Goal: Task Accomplishment & Management: Use online tool/utility

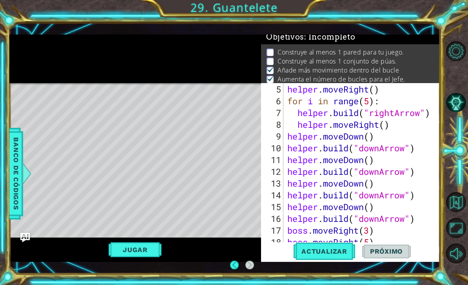
scroll to position [82, 0]
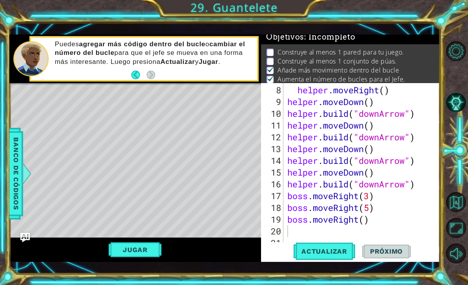
click at [141, 251] on button "Jugar" at bounding box center [135, 249] width 53 height 15
click at [149, 247] on button "Jugar" at bounding box center [135, 249] width 53 height 15
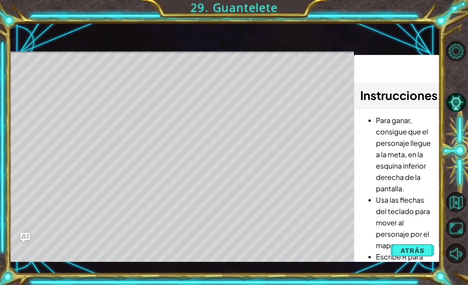
click at [423, 251] on span "Atrás" at bounding box center [413, 251] width 24 height 8
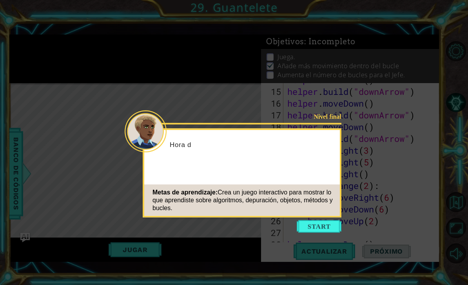
scroll to position [212, 0]
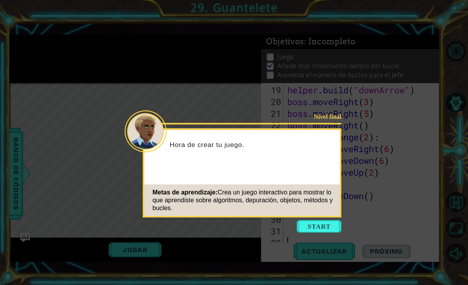
click at [315, 227] on button "Start" at bounding box center [319, 226] width 45 height 13
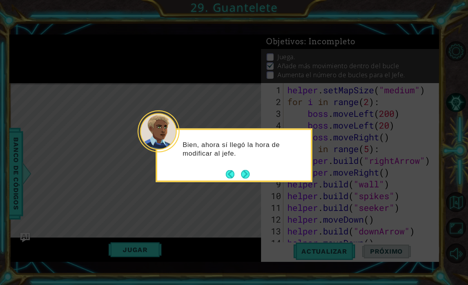
click at [245, 175] on button "Next" at bounding box center [245, 174] width 9 height 9
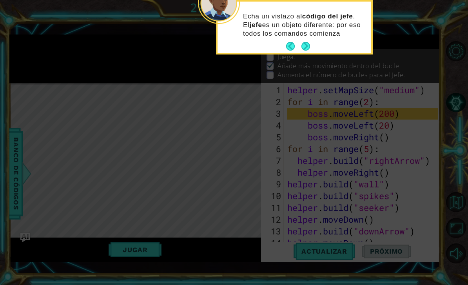
click at [310, 42] on button "Next" at bounding box center [306, 46] width 9 height 9
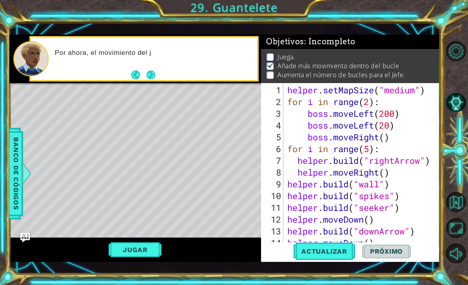
click at [330, 249] on span "Actualizar" at bounding box center [325, 252] width 62 height 8
click at [333, 252] on span "Actualizar" at bounding box center [325, 252] width 62 height 8
click at [154, 251] on button "Jugar" at bounding box center [135, 249] width 53 height 15
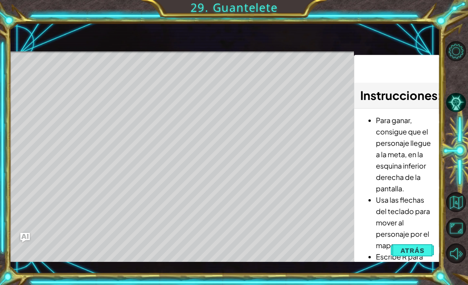
click at [416, 247] on span "Atrás" at bounding box center [413, 251] width 24 height 8
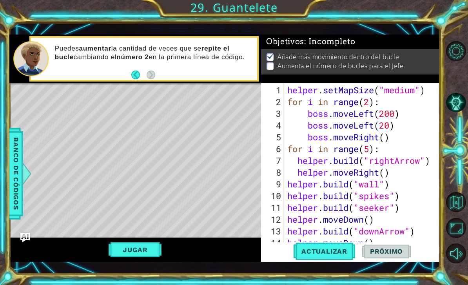
scroll to position [0, 0]
click at [371, 101] on div "helper . setMapSize ( "medium" ) for i in range ( 2 ) : boss . moveLeft ( 200 )…" at bounding box center [364, 178] width 157 height 188
click at [371, 95] on div "helper . setMapSize ( "medium" ) for i in range ( 2 ) : boss . moveLeft ( 200 )…" at bounding box center [364, 178] width 157 height 188
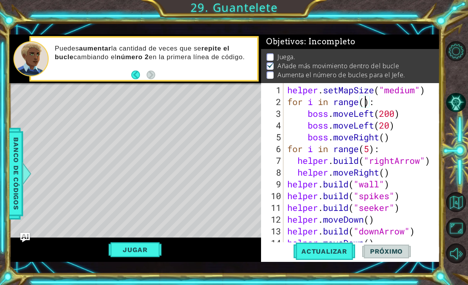
type textarea "for i in range(3):"
click at [149, 250] on button "Jugar" at bounding box center [135, 249] width 53 height 15
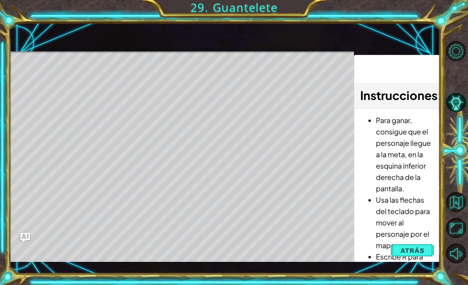
click at [410, 252] on span "Atrás" at bounding box center [413, 251] width 24 height 8
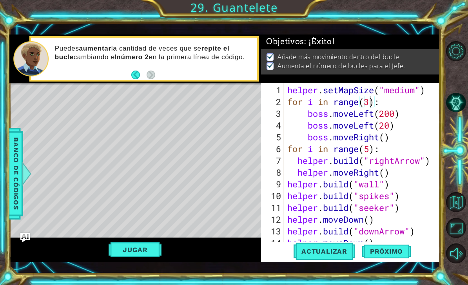
click at [144, 253] on button "Jugar" at bounding box center [135, 249] width 53 height 15
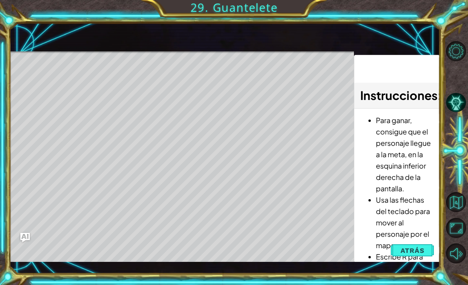
click at [419, 252] on span "Atrás" at bounding box center [413, 251] width 24 height 8
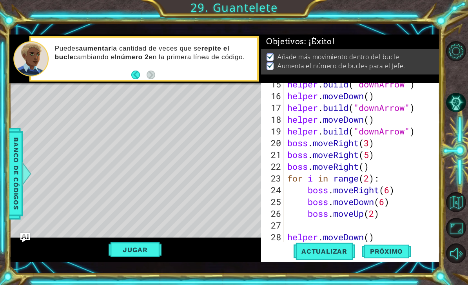
scroll to position [212, 0]
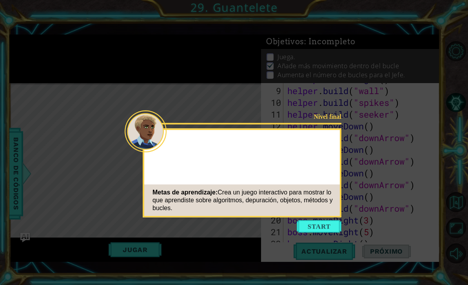
scroll to position [212, 0]
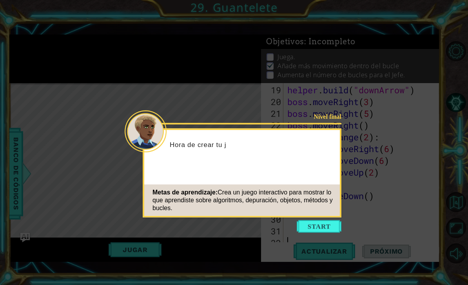
click at [320, 222] on button "Start" at bounding box center [319, 226] width 45 height 13
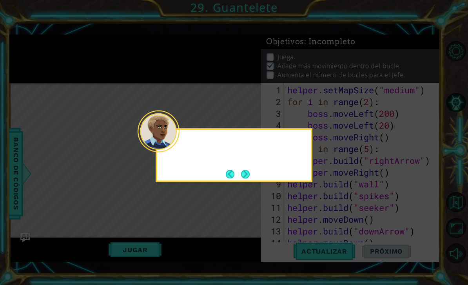
scroll to position [0, 0]
click at [250, 178] on button "Next" at bounding box center [245, 174] width 9 height 9
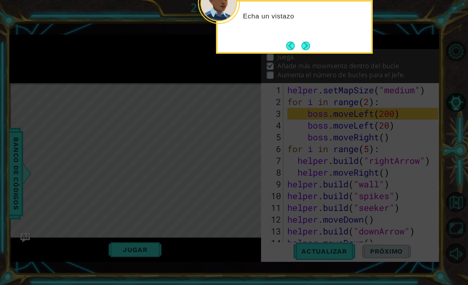
click at [302, 45] on button "Next" at bounding box center [306, 46] width 9 height 9
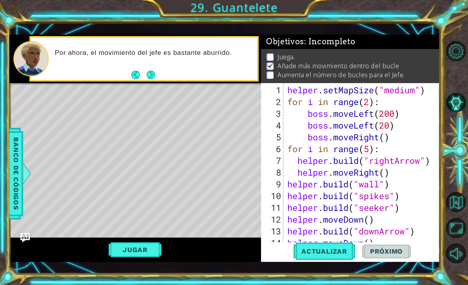
click at [326, 259] on button "Actualizar" at bounding box center [325, 251] width 62 height 18
click at [333, 255] on span "Actualizar" at bounding box center [325, 252] width 62 height 8
click at [316, 253] on span "Actualizar" at bounding box center [325, 252] width 62 height 8
click at [150, 75] on button "Next" at bounding box center [151, 74] width 9 height 9
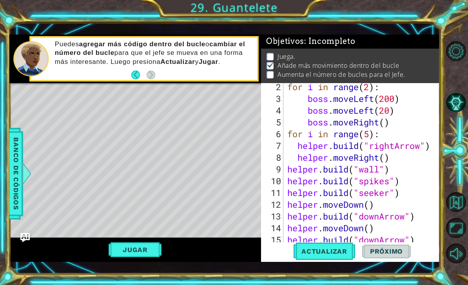
scroll to position [20, 0]
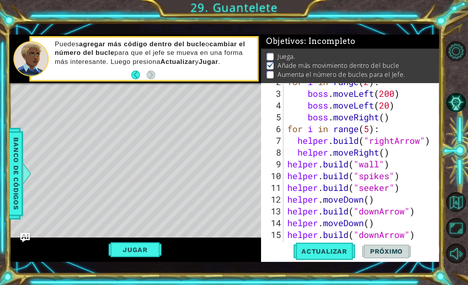
click at [326, 255] on span "Actualizar" at bounding box center [325, 252] width 62 height 8
click at [149, 254] on button "Jugar" at bounding box center [135, 249] width 53 height 15
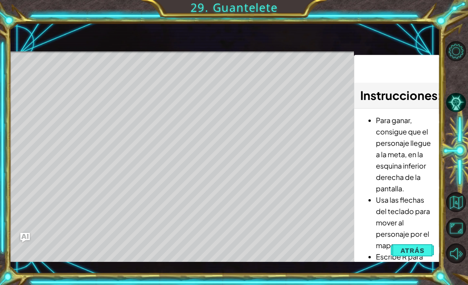
click at [421, 249] on span "Atrás" at bounding box center [413, 251] width 24 height 8
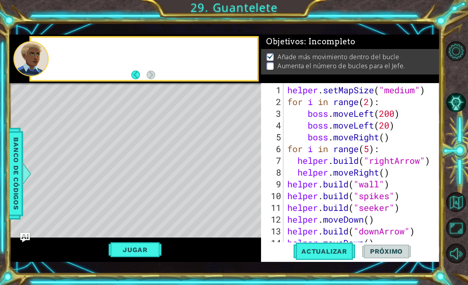
scroll to position [0, 0]
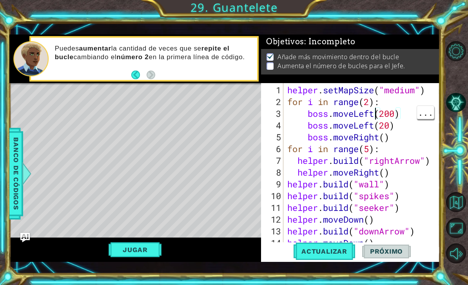
click at [375, 111] on div "helper . setMapSize ( "medium" ) for i in range ( 2 ) : boss . moveLeft ( 200 )…" at bounding box center [364, 178] width 157 height 188
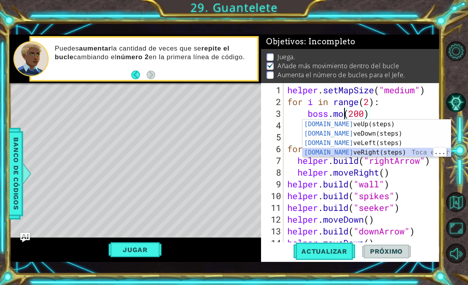
click at [336, 154] on div "boss.mo veUp(steps) Toca enter boss.mo veDown(steps) Toca enter boss.mo veLeft(…" at bounding box center [377, 148] width 148 height 56
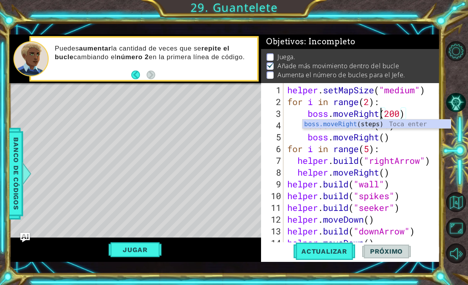
click at [325, 254] on span "Actualizar" at bounding box center [325, 252] width 62 height 8
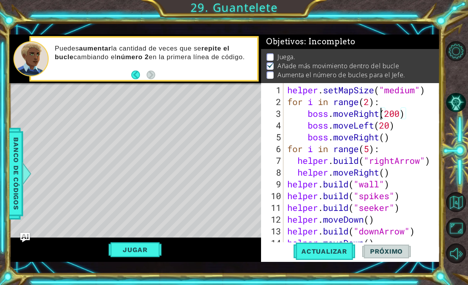
scroll to position [0, 0]
click at [145, 253] on button "Jugar" at bounding box center [135, 249] width 53 height 15
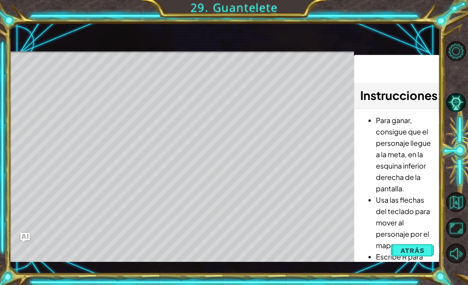
click at [410, 254] on span "Atrás" at bounding box center [413, 251] width 24 height 8
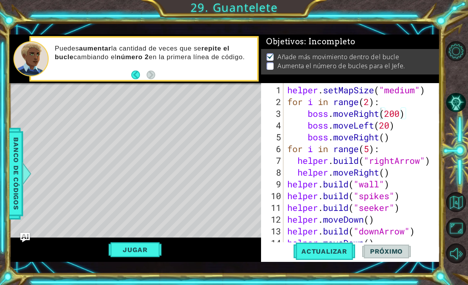
scroll to position [0, 0]
click at [375, 128] on div "helper . setMapSize ( "medium" ) for i in range ( 2 ) : boss . moveRight ( 200 …" at bounding box center [364, 178] width 157 height 188
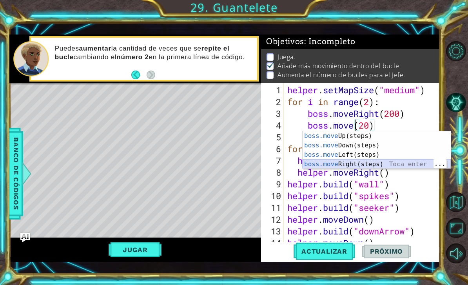
click at [351, 166] on div "boss.move Up(steps) Toca enter boss.move Down(steps) Toca enter boss.move Left(…" at bounding box center [377, 159] width 148 height 56
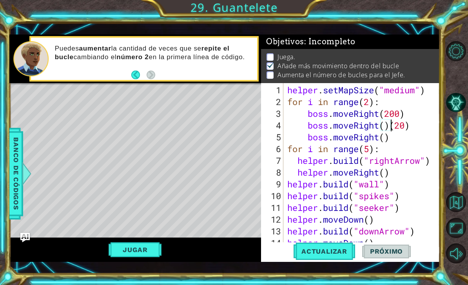
click at [313, 260] on button "Actualizar" at bounding box center [325, 251] width 62 height 18
click at [314, 257] on button "Actualizar" at bounding box center [325, 251] width 62 height 18
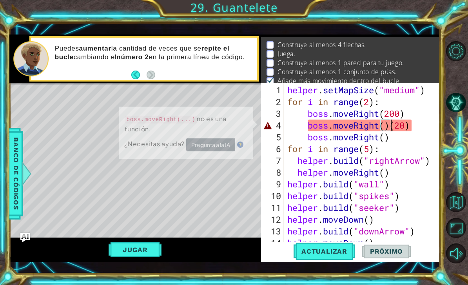
scroll to position [14, 0]
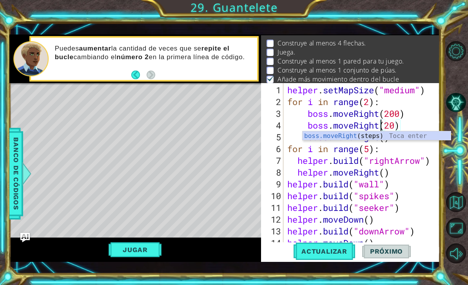
click at [323, 251] on span "Actualizar" at bounding box center [325, 252] width 62 height 8
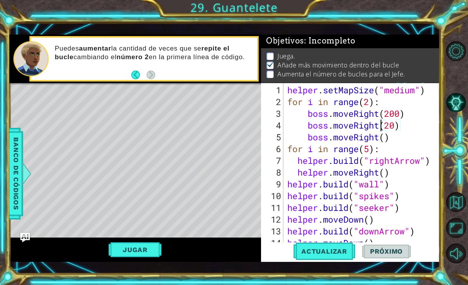
scroll to position [1, 0]
click at [149, 250] on button "Jugar" at bounding box center [135, 249] width 53 height 15
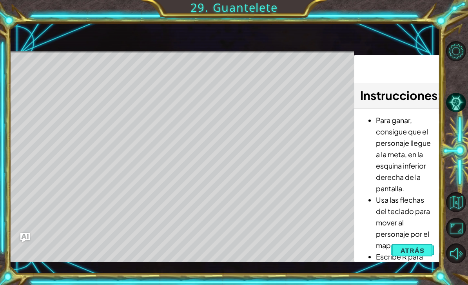
click at [415, 253] on span "Atrás" at bounding box center [413, 251] width 24 height 8
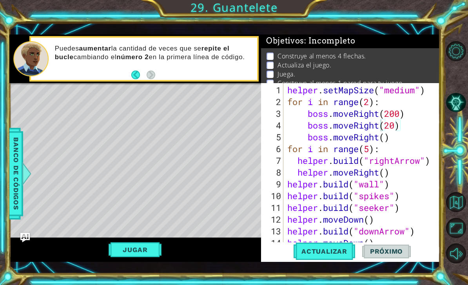
scroll to position [0, 0]
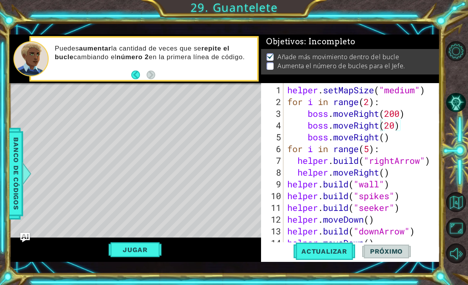
click at [330, 250] on span "Actualizar" at bounding box center [325, 252] width 62 height 8
click at [327, 251] on span "Actualizar" at bounding box center [325, 252] width 62 height 8
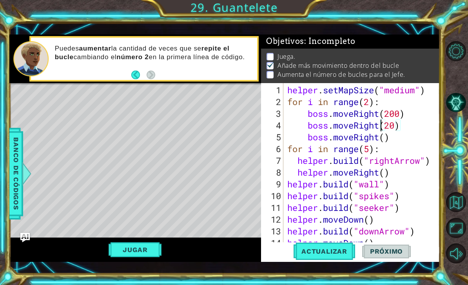
click at [335, 254] on span "Actualizar" at bounding box center [325, 252] width 62 height 8
click at [158, 248] on button "Jugar" at bounding box center [135, 249] width 53 height 15
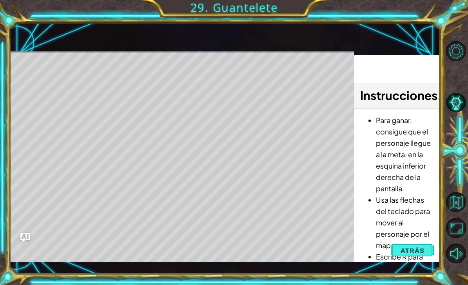
click at [411, 252] on span "Atrás" at bounding box center [413, 251] width 24 height 8
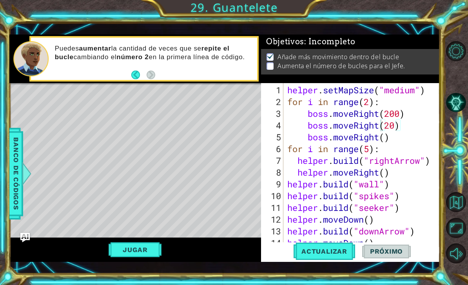
click at [151, 247] on button "Jugar" at bounding box center [135, 249] width 53 height 15
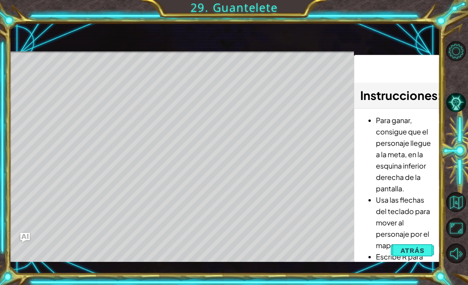
click at [412, 251] on span "Atrás" at bounding box center [413, 251] width 24 height 8
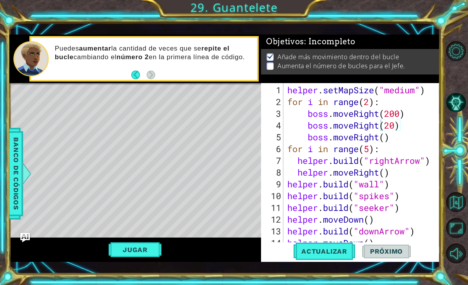
click at [384, 252] on span "Próximo" at bounding box center [386, 252] width 49 height 8
click at [332, 258] on button "Actualizar" at bounding box center [325, 251] width 62 height 18
click at [335, 251] on span "Actualizar" at bounding box center [325, 252] width 62 height 8
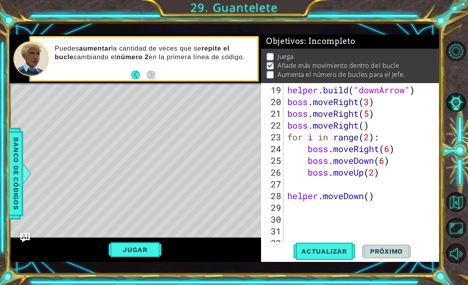
scroll to position [212, 0]
click at [324, 252] on span "Actualizar" at bounding box center [325, 252] width 62 height 8
click at [156, 252] on button "Jugar" at bounding box center [135, 249] width 53 height 15
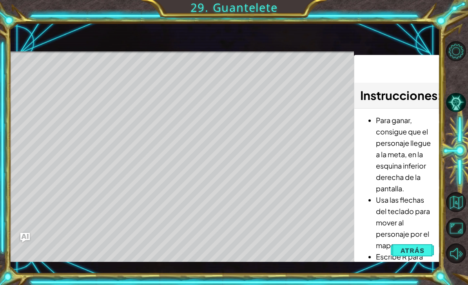
click at [421, 253] on span "Atrás" at bounding box center [413, 251] width 24 height 8
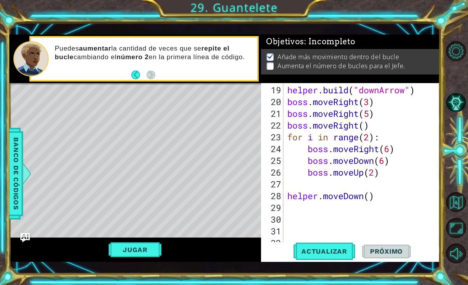
click at [341, 244] on button "Actualizar" at bounding box center [325, 251] width 62 height 18
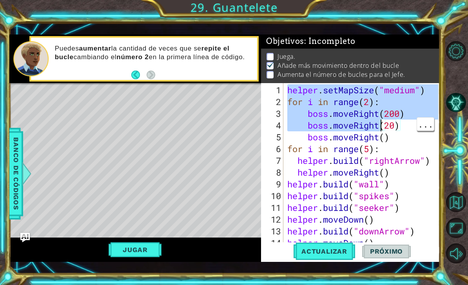
click at [459, 77] on div at bounding box center [457, 152] width 21 height 228
click at [459, 84] on div at bounding box center [457, 152] width 21 height 228
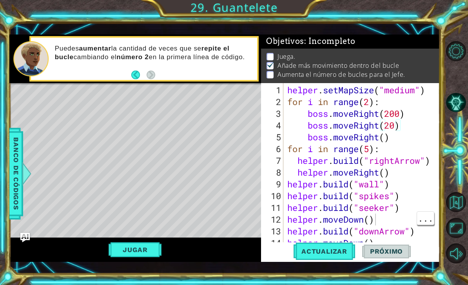
click at [423, 214] on span "..." at bounding box center [425, 218] width 17 height 13
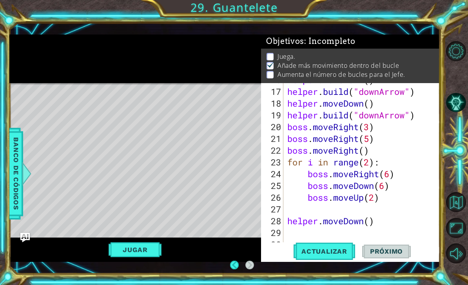
scroll to position [25, 0]
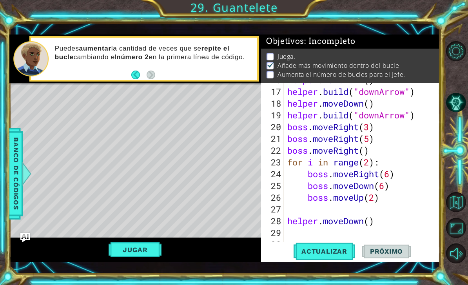
click at [133, 75] on button "Back" at bounding box center [138, 75] width 15 height 9
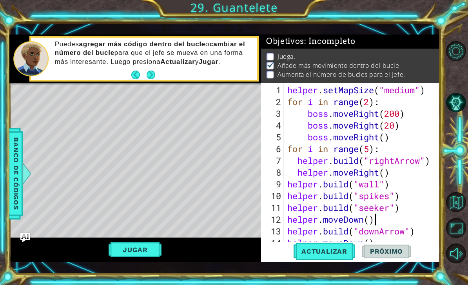
click at [24, 171] on div at bounding box center [27, 174] width 10 height 24
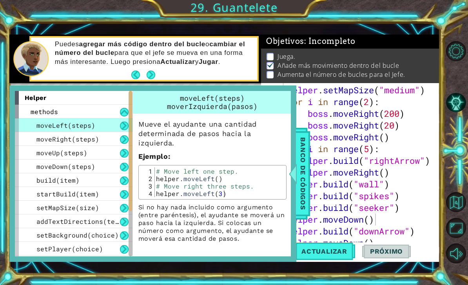
click at [306, 176] on span "Banco de códigos" at bounding box center [303, 173] width 13 height 81
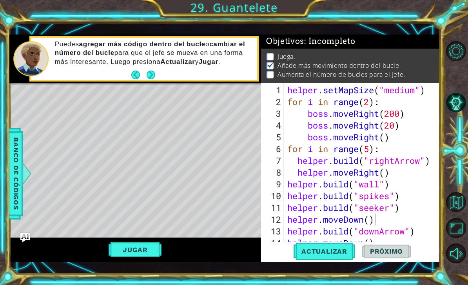
click at [131, 251] on button "Jugar" at bounding box center [135, 249] width 53 height 15
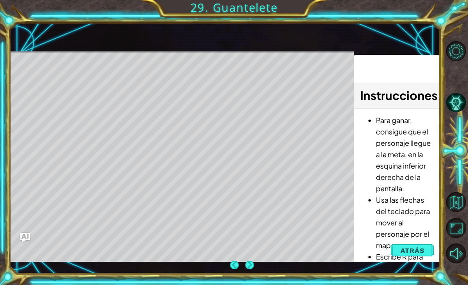
scroll to position [1, 0]
click at [252, 13] on div "1 ההההההההההההההההההההההההההההההההההההההההההההההההההההההההההההההההההההההההההההה…" at bounding box center [234, 142] width 468 height 285
click at [274, 10] on div "1 ההההההההההההההההההההההההההההההההההההההההההההההההההההההההההההההההההההההההההההה…" at bounding box center [234, 142] width 468 height 285
click at [234, 261] on button "Back" at bounding box center [237, 265] width 15 height 9
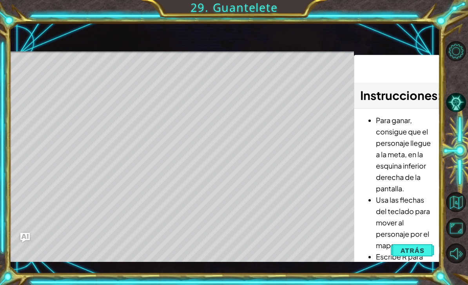
click at [417, 251] on span "Atrás" at bounding box center [413, 251] width 24 height 8
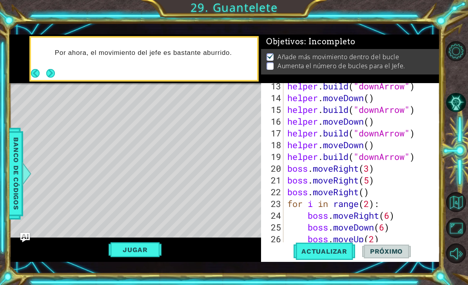
scroll to position [212, 0]
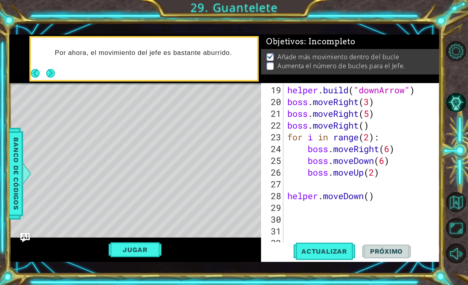
click at [333, 253] on span "Actualizar" at bounding box center [325, 252] width 62 height 8
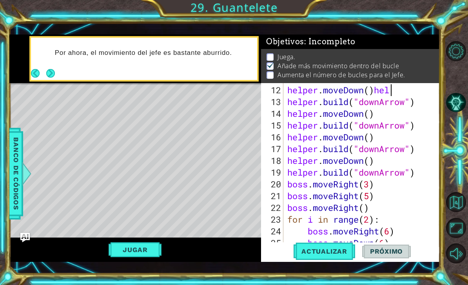
scroll to position [0, 4]
type textarea "helper.moveDown()help"
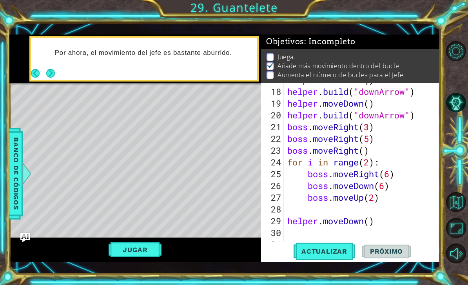
scroll to position [224, 0]
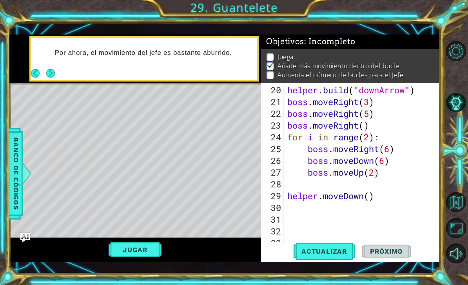
type textarea "helper.moveDown()"
click at [343, 250] on span "Actualizar" at bounding box center [325, 252] width 62 height 8
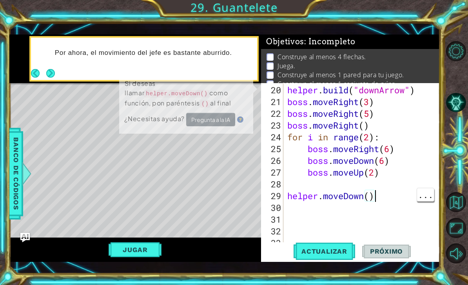
scroll to position [0, 0]
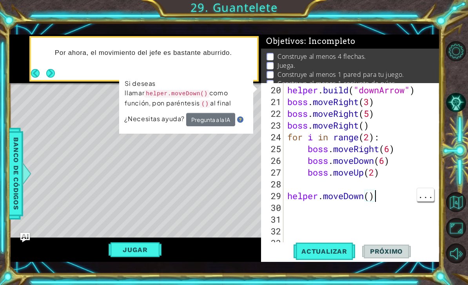
click at [216, 68] on div "Por ahora, el movimiento del jefe es bastante aburrido." at bounding box center [153, 59] width 208 height 28
click at [53, 76] on button "Next" at bounding box center [50, 73] width 9 height 9
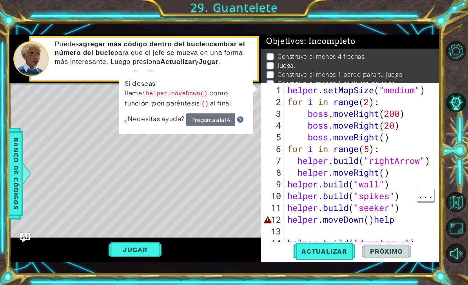
scroll to position [0, 0]
click at [152, 251] on button "Jugar" at bounding box center [135, 249] width 53 height 15
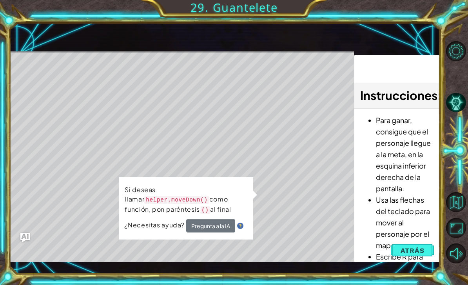
click at [421, 251] on span "Atrás" at bounding box center [413, 251] width 24 height 8
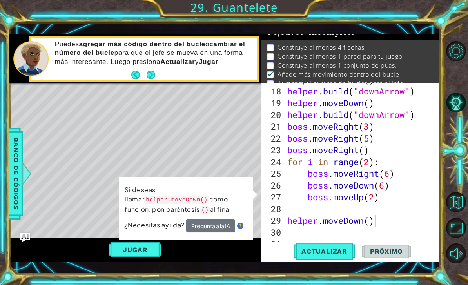
scroll to position [224, 0]
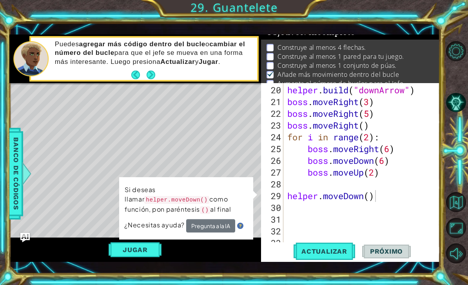
click at [329, 251] on span "Actualizar" at bounding box center [325, 252] width 62 height 8
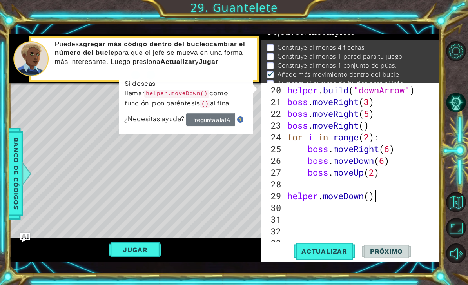
click at [320, 260] on button "Actualizar" at bounding box center [325, 251] width 62 height 18
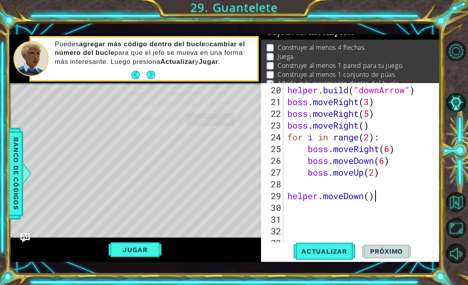
click at [149, 257] on button "Jugar" at bounding box center [135, 249] width 53 height 15
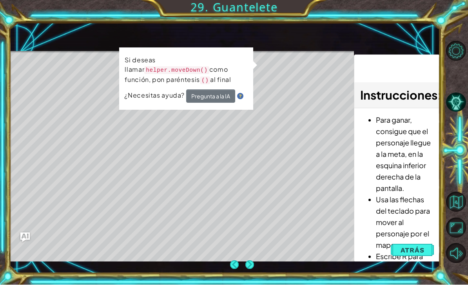
click at [422, 252] on span "Atrás" at bounding box center [413, 251] width 24 height 8
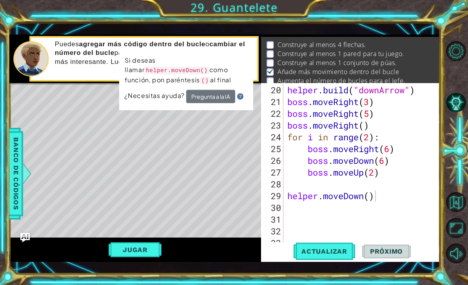
scroll to position [14, 0]
click at [335, 251] on span "Actualizar" at bounding box center [325, 252] width 62 height 8
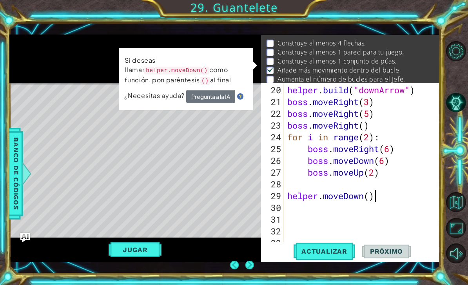
click at [326, 249] on span "Actualizar" at bounding box center [325, 252] width 62 height 8
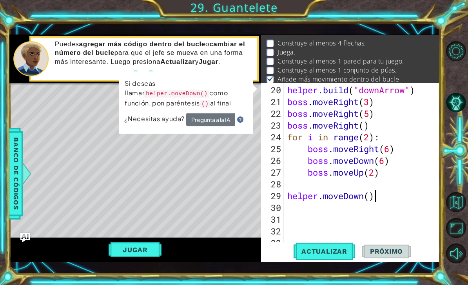
click at [334, 251] on span "Actualizar" at bounding box center [325, 252] width 62 height 8
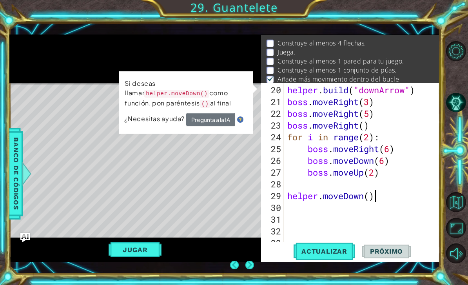
click at [315, 271] on div "1 ההההההההההההההההההההההההההההההההההההההההההההההההההההההההההההההההההההההההההההה…" at bounding box center [224, 148] width 431 height 251
click at [312, 257] on button "Actualizar" at bounding box center [325, 251] width 62 height 18
click at [331, 238] on div "helper . build ( "downArrow" ) boss . moveRight ( 3 ) boss . moveRight ( 5 ) bo…" at bounding box center [364, 178] width 157 height 188
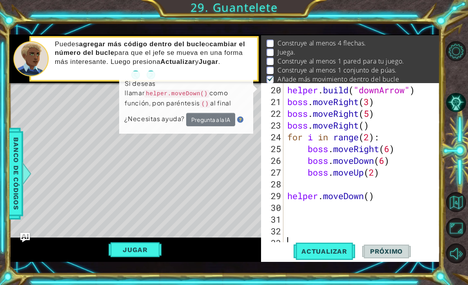
click at [140, 253] on button "Jugar" at bounding box center [135, 249] width 53 height 15
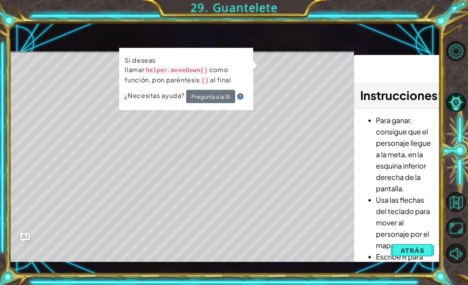
click at [413, 252] on span "Atrás" at bounding box center [413, 251] width 24 height 8
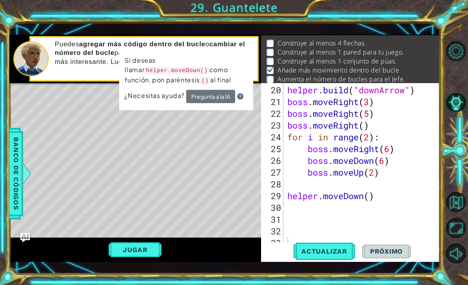
click at [346, 258] on button "Actualizar" at bounding box center [325, 251] width 62 height 18
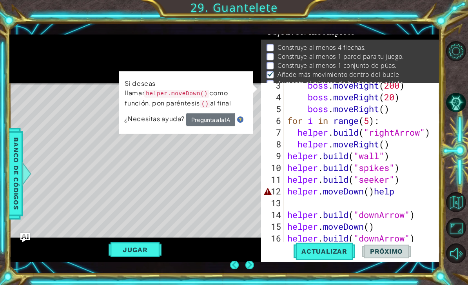
scroll to position [28, 0]
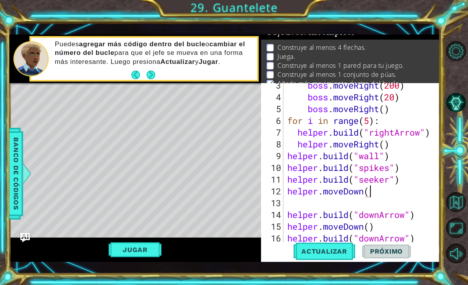
type textarea "helper.moveDown"
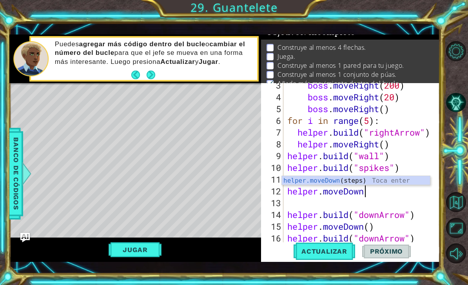
click at [337, 253] on span "Actualizar" at bounding box center [325, 252] width 62 height 8
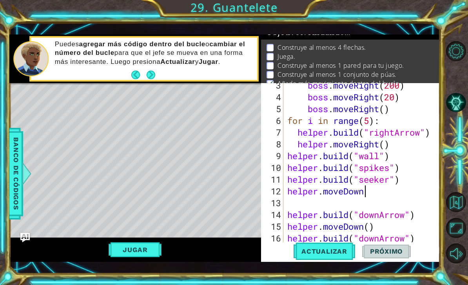
click at [333, 255] on span "Actualizar" at bounding box center [325, 252] width 62 height 8
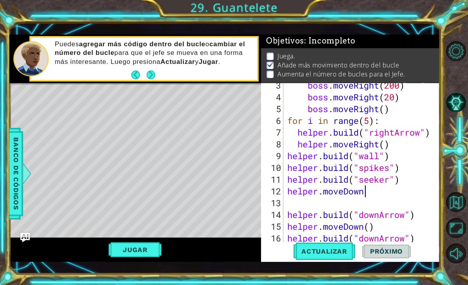
click at [326, 253] on span "Actualizar" at bounding box center [325, 252] width 62 height 8
click at [329, 251] on span "Actualizar" at bounding box center [325, 252] width 62 height 8
click at [147, 256] on button "Jugar" at bounding box center [135, 249] width 53 height 15
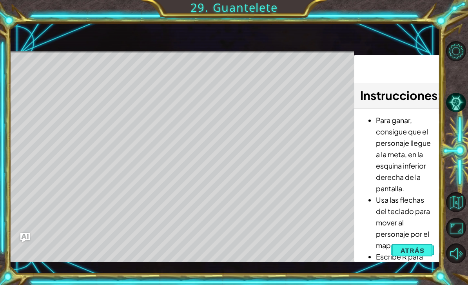
click at [409, 255] on button "Atrás" at bounding box center [413, 251] width 44 height 16
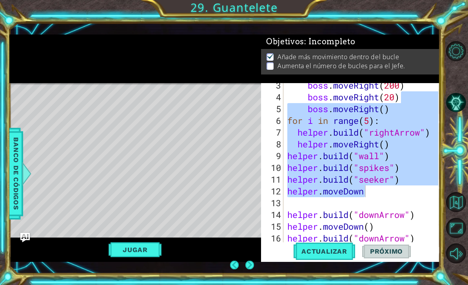
scroll to position [0, 0]
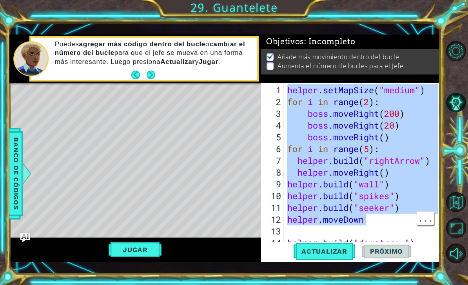
click at [456, 87] on div at bounding box center [457, 152] width 21 height 228
click at [456, 79] on div at bounding box center [457, 152] width 21 height 228
click at [455, 78] on div at bounding box center [457, 152] width 21 height 228
click at [458, 28] on div "1 ההההההההההההההההההההההההההההההההההההההההההההההההההההההההההההההההההההההההההההה…" at bounding box center [234, 142] width 468 height 285
click at [402, 230] on div "helper . setMapSize ( "medium" ) for i in range ( 2 ) : boss . moveRight ( 200 …" at bounding box center [364, 178] width 157 height 188
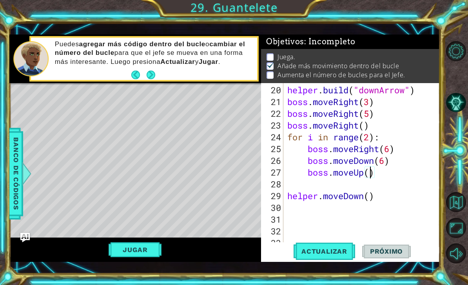
scroll to position [0, 4]
click at [325, 253] on span "Actualizar" at bounding box center [325, 252] width 62 height 8
click at [151, 252] on button "Jugar" at bounding box center [135, 249] width 53 height 15
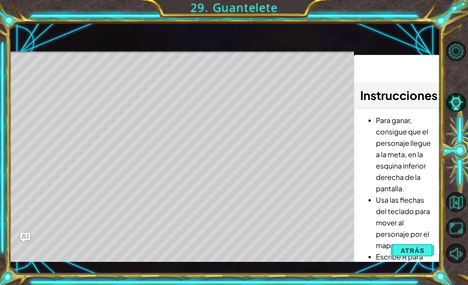
click at [413, 254] on span "Atrás" at bounding box center [413, 251] width 24 height 8
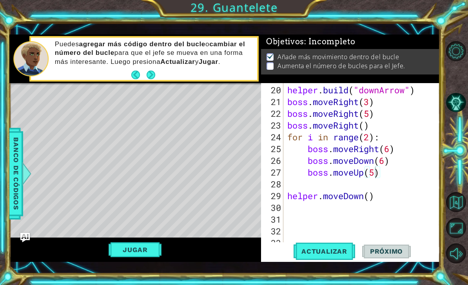
click at [325, 253] on span "Actualizar" at bounding box center [325, 252] width 62 height 8
click at [146, 255] on button "Jugar" at bounding box center [135, 249] width 53 height 15
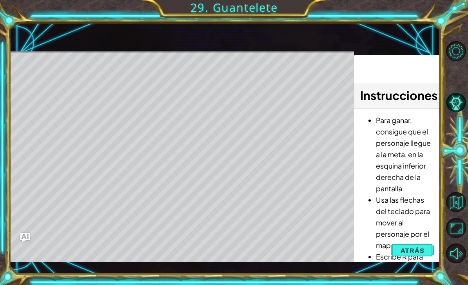
click at [415, 249] on span "Atrás" at bounding box center [413, 251] width 24 height 8
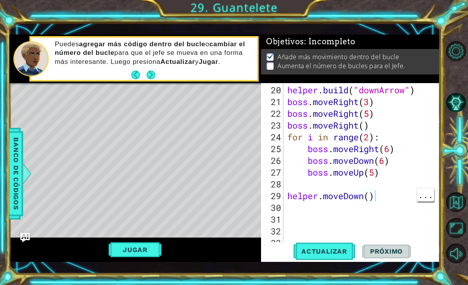
click at [377, 198] on div "helper . build ( "downArrow" ) boss . moveRight ( 3 ) boss . moveRight ( 5 ) bo…" at bounding box center [364, 178] width 157 height 188
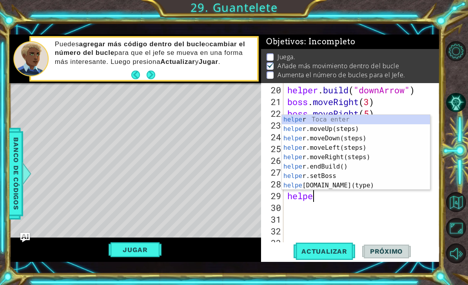
scroll to position [0, 0]
type textarea "h"
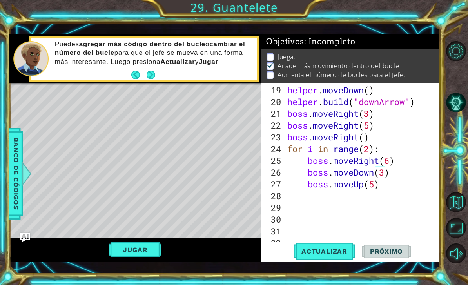
scroll to position [0, 4]
type textarea "boss.moveDown(3)"
click at [333, 251] on span "Actualizar" at bounding box center [325, 252] width 62 height 8
click at [332, 255] on span "Actualizar" at bounding box center [325, 252] width 62 height 8
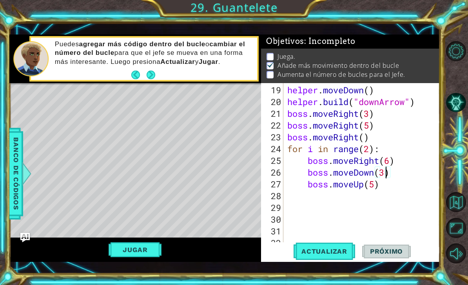
click at [151, 254] on button "Jugar" at bounding box center [135, 249] width 53 height 15
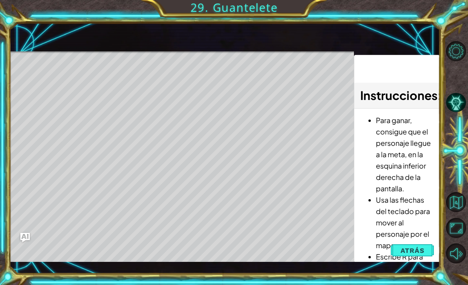
click at [411, 251] on span "Atrás" at bounding box center [413, 251] width 24 height 8
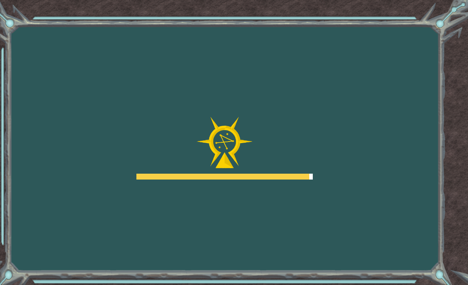
scroll to position [25, 0]
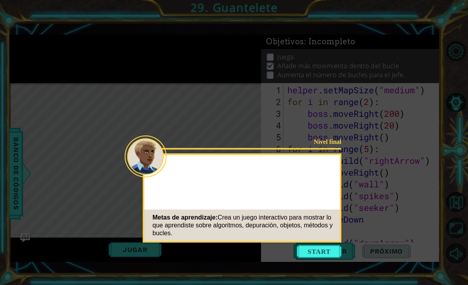
click at [336, 166] on div "Nivel final Metas de aprendizaje: Crea un juego interactivo para mostrar lo que…" at bounding box center [242, 198] width 199 height 89
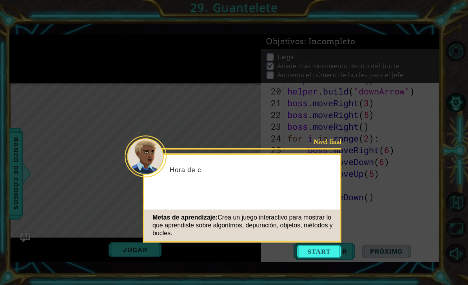
click at [317, 246] on button "Start" at bounding box center [319, 252] width 45 height 13
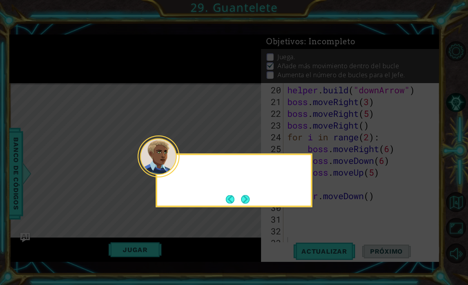
scroll to position [0, 0]
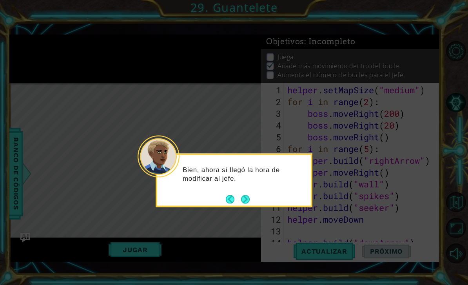
click at [253, 192] on button "Next" at bounding box center [246, 199] width 14 height 14
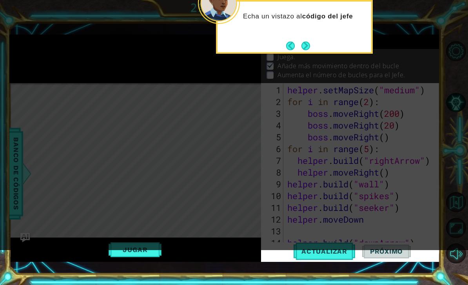
scroll to position [224, 0]
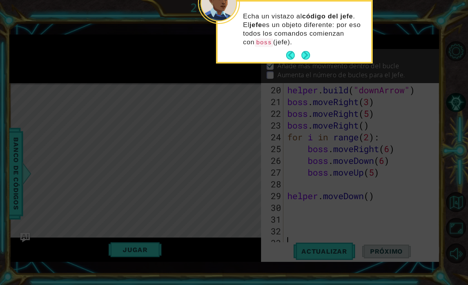
click at [310, 57] on button "Next" at bounding box center [306, 56] width 14 height 14
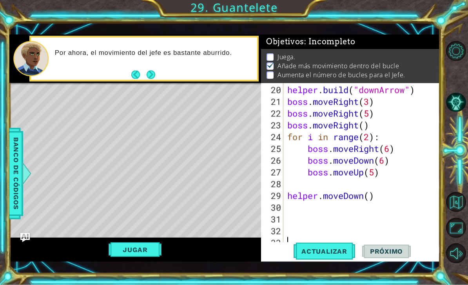
scroll to position [22, 0]
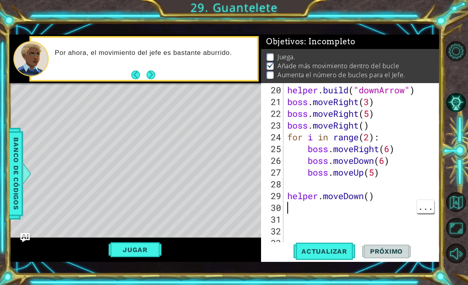
click at [289, 208] on div "helper . build ( "downArrow" ) boss . moveRight ( 3 ) boss . moveRight ( 5 ) bo…" at bounding box center [364, 178] width 157 height 188
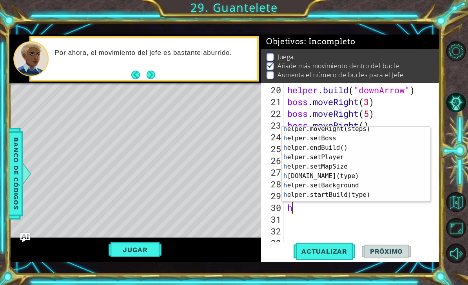
scroll to position [31, 0]
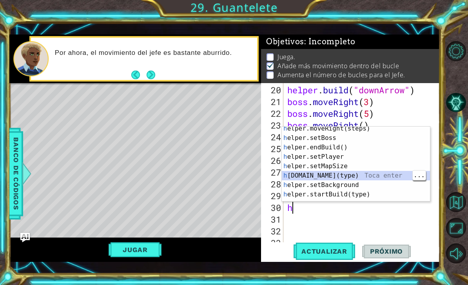
click at [344, 173] on div "h elper.moveRight(steps) Toca enter h elper.setBoss Toca enter h elper.endBuild…" at bounding box center [356, 171] width 148 height 94
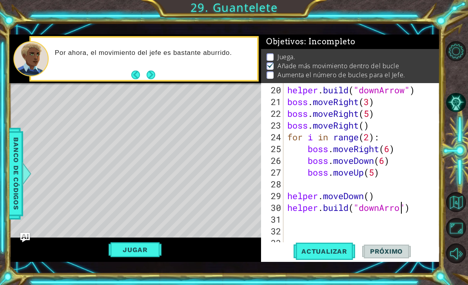
scroll to position [0, 5]
type textarea "helper.build("downArrow")"
click at [338, 252] on span "Actualizar" at bounding box center [325, 252] width 62 height 8
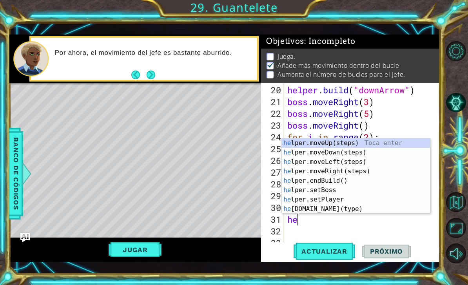
type textarea "hel"
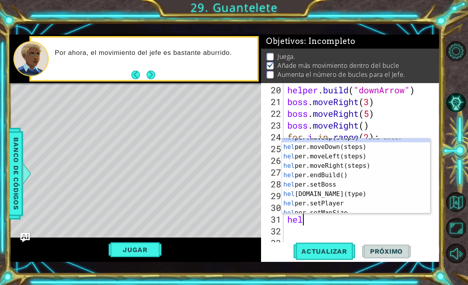
scroll to position [5, 0]
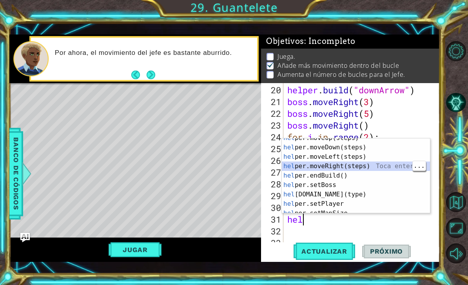
click at [371, 166] on div "hel per.moveUp(steps) Toca enter hel per.moveDown(steps) Toca enter hel per.mov…" at bounding box center [356, 180] width 148 height 94
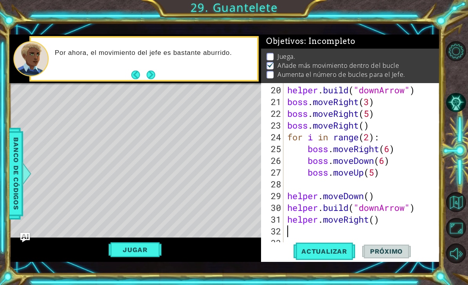
click at [335, 254] on span "Actualizar" at bounding box center [325, 252] width 62 height 8
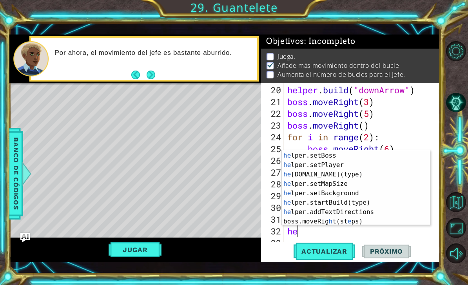
scroll to position [47, 0]
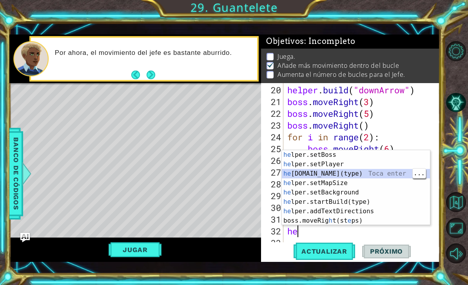
click at [358, 175] on div "he lper.setBoss Toca enter he lper.setPlayer Toca enter he lper.build(type) Toc…" at bounding box center [356, 197] width 148 height 94
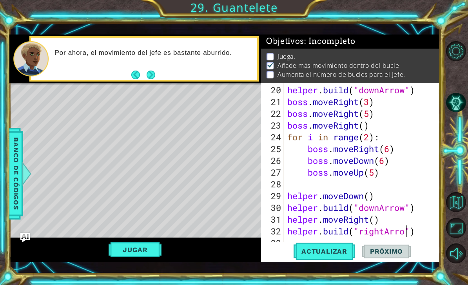
scroll to position [0, 5]
type textarea "helper.build("rightArrow")"
click at [336, 255] on span "Actualizar" at bounding box center [325, 252] width 62 height 8
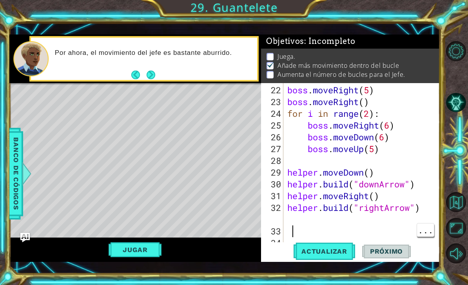
scroll to position [0, 0]
type textarea "h"
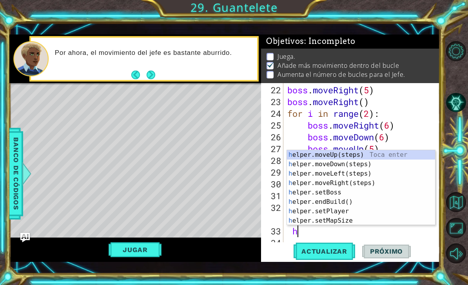
scroll to position [0, 0]
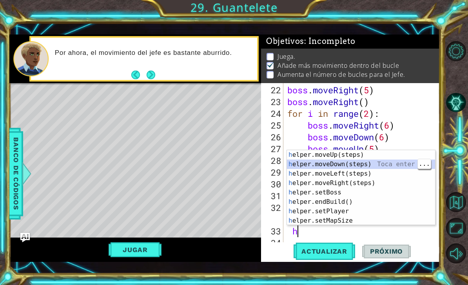
click at [363, 165] on div "h elper.moveUp(steps) Toca enter h elper.moveDown(steps) Toca enter h elper.mov…" at bounding box center [361, 197] width 148 height 94
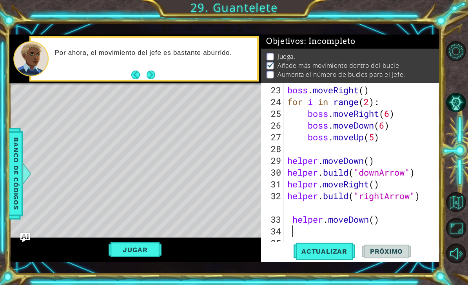
scroll to position [259, 0]
click at [331, 254] on span "Actualizar" at bounding box center [325, 252] width 62 height 8
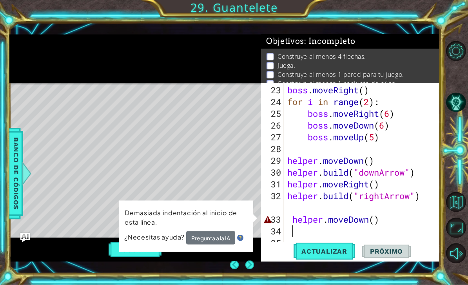
scroll to position [12, 0]
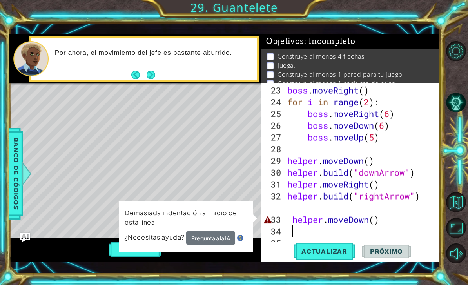
click at [197, 237] on button "Pregunta a la IA" at bounding box center [210, 237] width 49 height 13
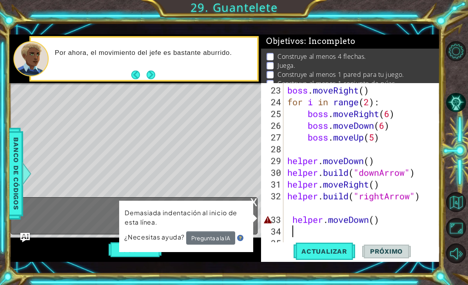
click at [200, 240] on button "Pregunta a la IA" at bounding box center [210, 237] width 49 height 13
click at [205, 238] on button "Pregunta a la IA" at bounding box center [210, 237] width 49 height 13
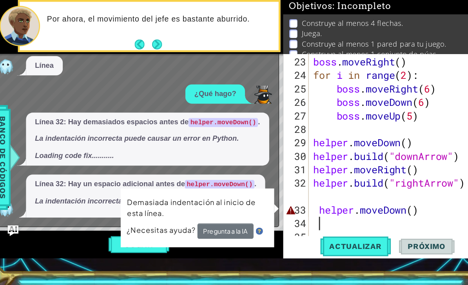
scroll to position [5, 0]
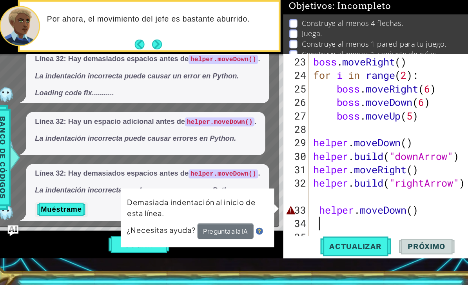
click at [235, 134] on div "Línea 32: Hay un espacio adicional antes de helper.moveDown() . La indentación …" at bounding box center [132, 153] width 243 height 38
click at [146, 70] on button "Next" at bounding box center [150, 74] width 9 height 9
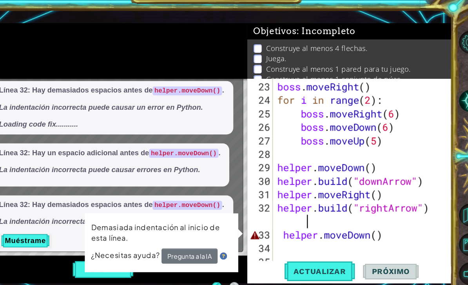
scroll to position [22, 0]
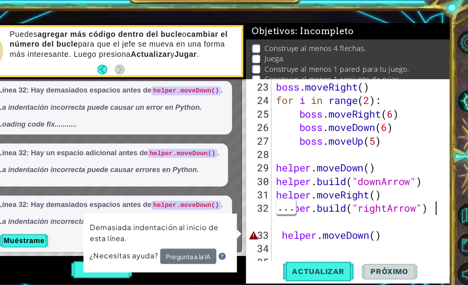
click at [382, 182] on div "boss . moveRight ( ) for i in range ( 2 ) : boss . moveRight ( 6 ) boss . moveD…" at bounding box center [364, 178] width 157 height 188
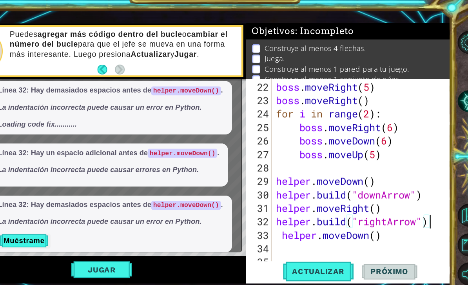
scroll to position [247, 0]
click at [294, 248] on span "Actualizar" at bounding box center [325, 252] width 62 height 8
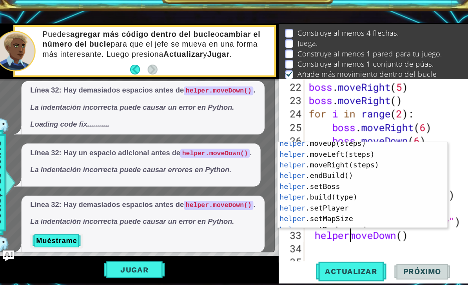
scroll to position [0, 0]
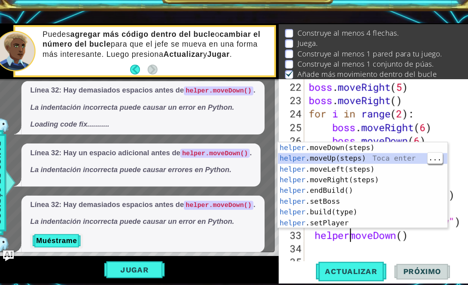
click at [328, 138] on div "helper .moveDown(steps) Toca enter helper .moveUp(steps) Toca enter helper .mov…" at bounding box center [334, 185] width 148 height 94
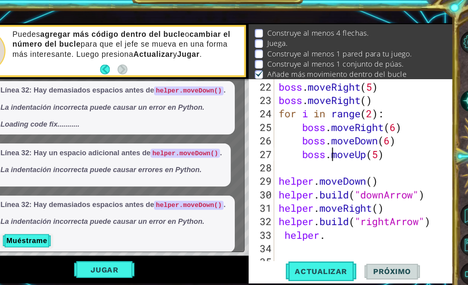
scroll to position [22, 0]
click at [294, 248] on span "Actualizar" at bounding box center [325, 252] width 62 height 8
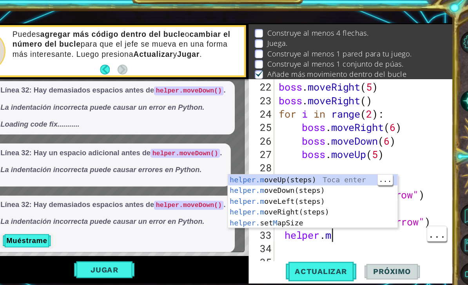
type textarea "helper.mo"
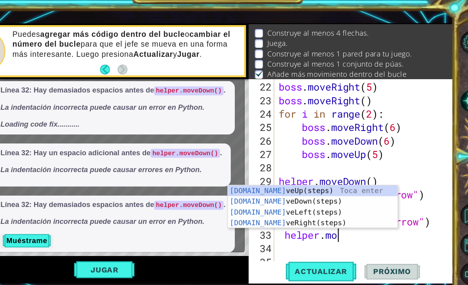
scroll to position [0, 2]
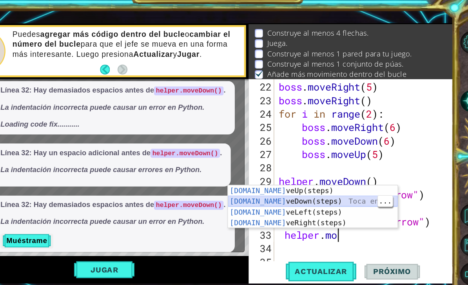
click at [280, 176] on div "helper.mo veUp(steps) Toca enter helper.mo veDown(steps) Toca enter helper.mo v…" at bounding box center [317, 204] width 148 height 56
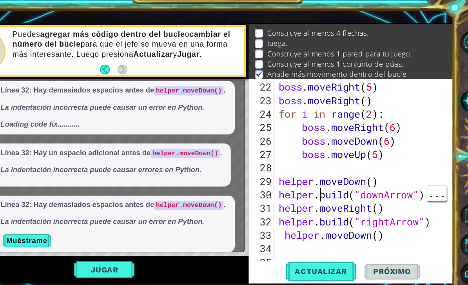
click at [294, 248] on span "Actualizar" at bounding box center [325, 252] width 62 height 8
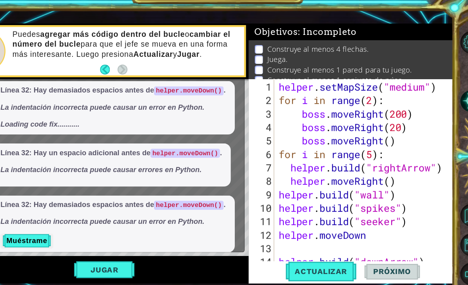
scroll to position [-1, 0]
type textarea "helper. News build("downArrow")"
click at [447, 38] on div at bounding box center [457, 152] width 21 height 228
click at [396, 35] on div "Objetivos : Incompleto" at bounding box center [350, 42] width 179 height 15
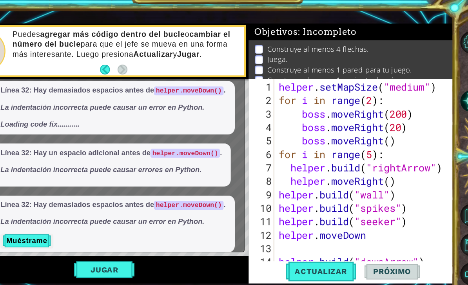
click at [396, 35] on div "Objetivos : Incompleto" at bounding box center [350, 42] width 179 height 15
click at [386, 35] on div "Objetivos : Incompleto" at bounding box center [350, 42] width 179 height 15
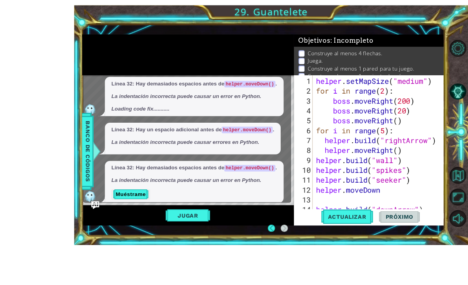
scroll to position [25, 0]
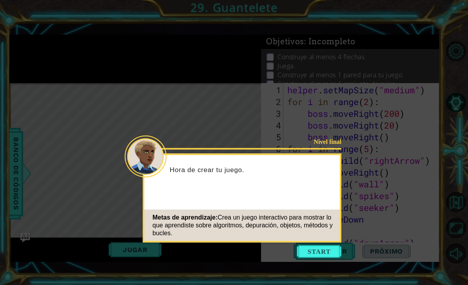
click at [322, 246] on button "Start" at bounding box center [319, 252] width 45 height 13
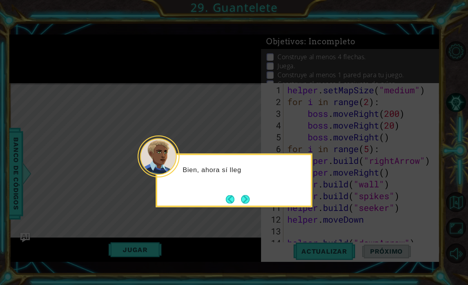
click at [248, 192] on button "Next" at bounding box center [246, 199] width 14 height 14
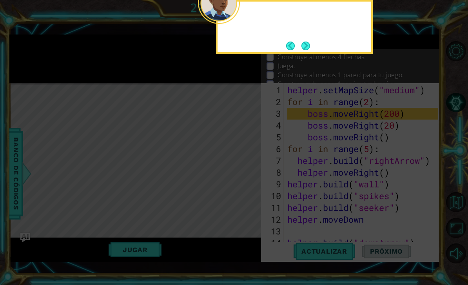
click at [250, 173] on icon at bounding box center [234, 60] width 468 height 452
click at [317, 18] on div "Echa un vis" at bounding box center [294, 27] width 157 height 54
click at [307, 38] on button "Next" at bounding box center [306, 45] width 15 height 15
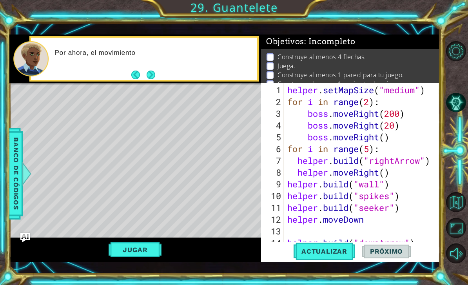
click at [335, 259] on button "Actualizar" at bounding box center [325, 251] width 62 height 18
click at [331, 249] on span "Actualizar" at bounding box center [325, 252] width 62 height 8
click at [332, 250] on span "Actualizar" at bounding box center [325, 252] width 62 height 8
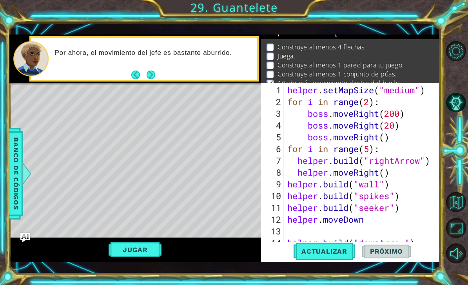
click at [151, 78] on button "Next" at bounding box center [151, 74] width 9 height 9
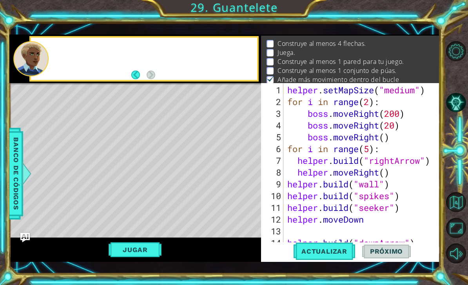
scroll to position [14, 0]
click at [158, 73] on div "Puedes agreg" at bounding box center [153, 59] width 208 height 28
click at [149, 246] on button "Jugar" at bounding box center [135, 249] width 53 height 15
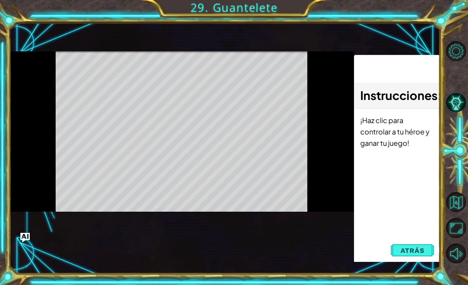
click at [0, 0] on button "Jugar" at bounding box center [0, 0] width 0 height 0
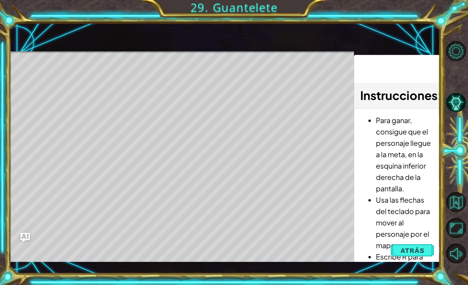
scroll to position [0, 0]
click at [414, 253] on span "Atrás" at bounding box center [413, 251] width 24 height 8
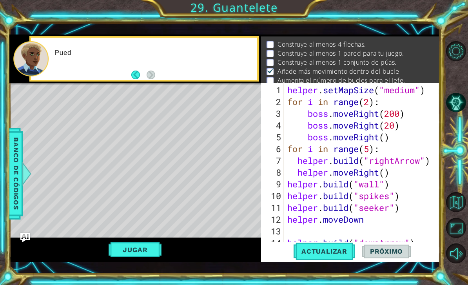
scroll to position [9, 0]
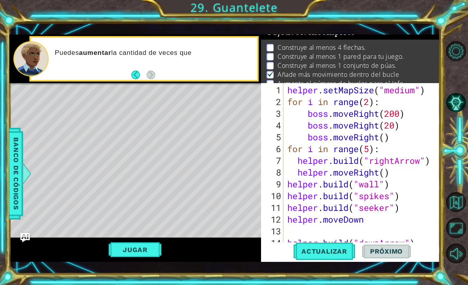
click at [331, 255] on span "Actualizar" at bounding box center [325, 252] width 62 height 8
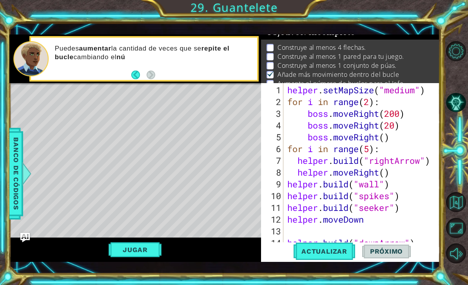
click at [334, 252] on span "Actualizar" at bounding box center [325, 252] width 62 height 8
click at [332, 255] on span "Actualizar" at bounding box center [325, 252] width 62 height 8
click at [331, 249] on span "Actualizar" at bounding box center [325, 252] width 62 height 8
click at [333, 249] on span "Actualizar" at bounding box center [325, 252] width 62 height 8
click at [330, 246] on button "Actualizar" at bounding box center [325, 251] width 62 height 18
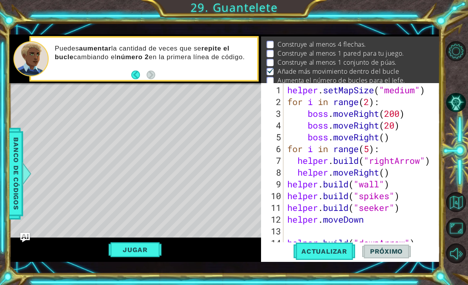
click at [328, 247] on button "Actualizar" at bounding box center [325, 251] width 62 height 18
click at [329, 247] on button "Actualizar" at bounding box center [325, 251] width 62 height 18
click at [328, 248] on span "Actualizar" at bounding box center [325, 252] width 62 height 8
click at [328, 246] on button "Actualizar" at bounding box center [325, 251] width 62 height 18
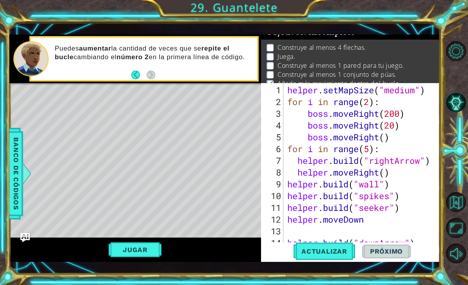
click at [310, 256] on button "Actualizar" at bounding box center [325, 251] width 62 height 18
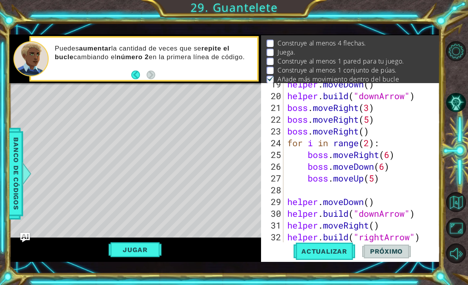
scroll to position [247, 0]
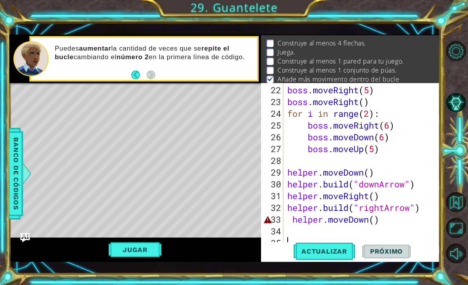
type textarea "helper.moveDown()"
click at [378, 225] on div "boss . moveRight ( 5 ) boss . moveRight ( ) for i in range ( 2 ) : boss . moveR…" at bounding box center [364, 178] width 157 height 188
click at [384, 222] on div "boss . moveRight ( 5 ) boss . moveRight ( ) for i in range ( 2 ) : boss . moveR…" at bounding box center [364, 178] width 157 height 188
click at [382, 218] on div "boss . moveRight ( 5 ) boss . moveRight ( ) for i in range ( 2 ) : boss . moveR…" at bounding box center [364, 178] width 157 height 188
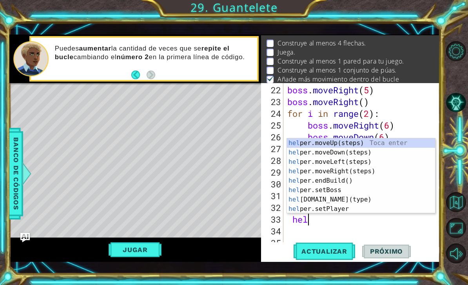
type textarea "h"
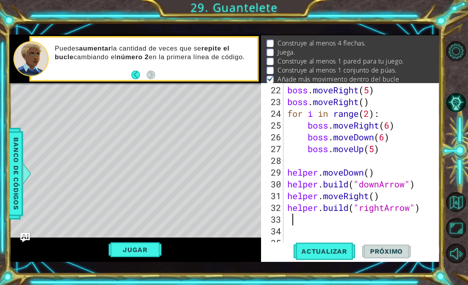
click at [314, 254] on span "Actualizar" at bounding box center [325, 252] width 62 height 8
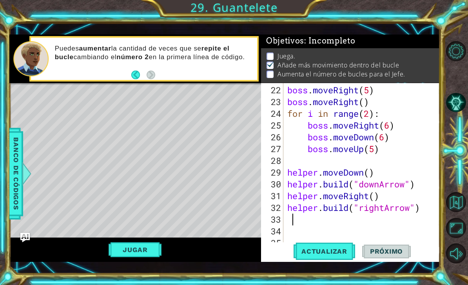
click at [319, 253] on span "Actualizar" at bounding box center [325, 252] width 62 height 8
click at [320, 253] on span "Actualizar" at bounding box center [325, 252] width 62 height 8
type textarea "h"
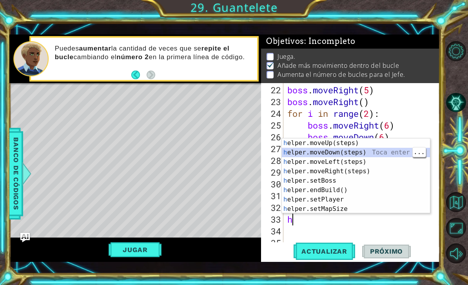
click at [351, 151] on div "h elper.moveUp(steps) Toca enter h elper.moveDown(steps) Toca enter h elper.mov…" at bounding box center [356, 185] width 148 height 94
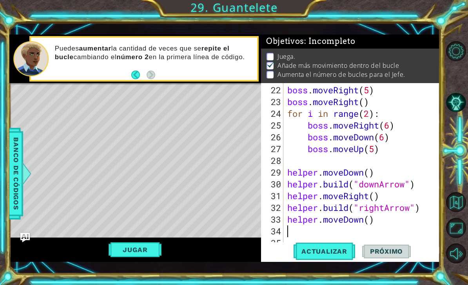
click at [328, 253] on span "Actualizar" at bounding box center [325, 252] width 62 height 8
click at [145, 251] on button "Jugar" at bounding box center [135, 249] width 53 height 15
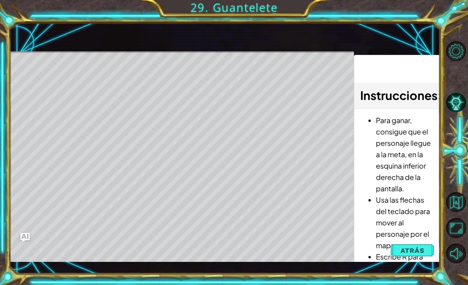
click at [415, 253] on span "Atrás" at bounding box center [413, 251] width 24 height 8
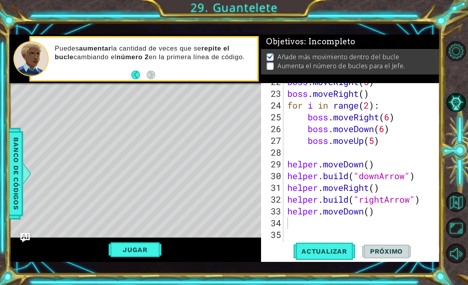
scroll to position [259, 0]
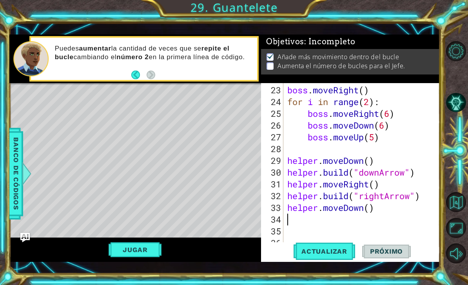
click at [393, 248] on span "Próximo" at bounding box center [386, 252] width 49 height 8
click at [390, 249] on span "Próximo" at bounding box center [386, 252] width 49 height 8
click at [386, 251] on span "Próximo" at bounding box center [386, 252] width 49 height 8
click at [384, 251] on span "Próximo" at bounding box center [386, 252] width 49 height 8
click at [383, 249] on span "Próximo" at bounding box center [386, 252] width 49 height 8
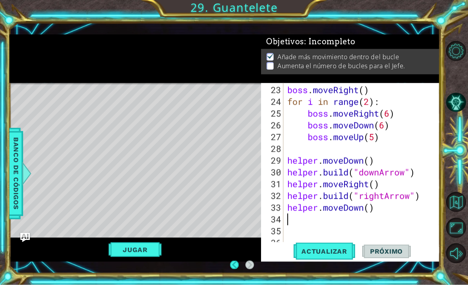
scroll to position [18, 0]
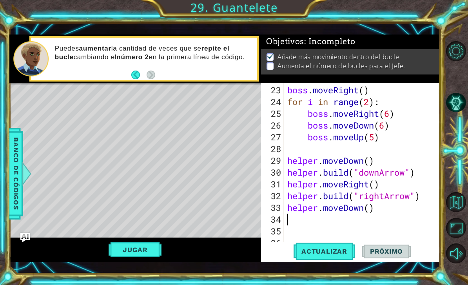
click at [155, 245] on button "Jugar" at bounding box center [135, 249] width 53 height 15
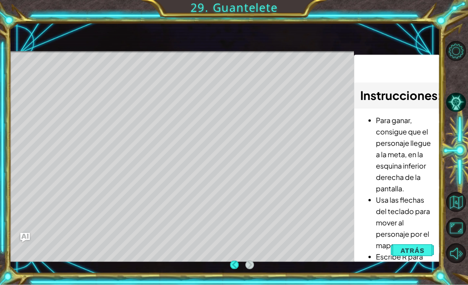
scroll to position [25, 0]
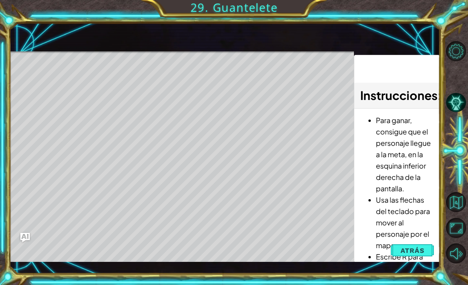
click at [411, 255] on span "Atrás" at bounding box center [413, 251] width 24 height 8
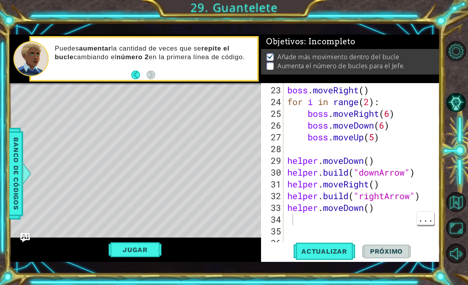
click at [295, 219] on div "boss . moveRight ( ) for i in range ( 2 ) : boss . moveRight ( 6 ) boss . moveD…" at bounding box center [364, 178] width 157 height 188
type textarea "f"
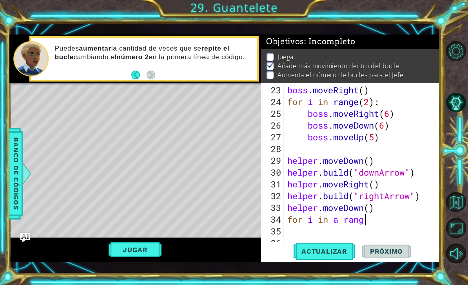
scroll to position [0, 3]
type textarea "for i in a range(6)"
click at [256, 247] on div "Jugar" at bounding box center [135, 250] width 252 height 24
click at [322, 255] on span "Actualizar" at bounding box center [325, 252] width 62 height 8
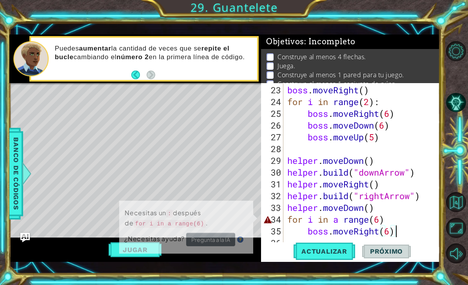
scroll to position [0, 0]
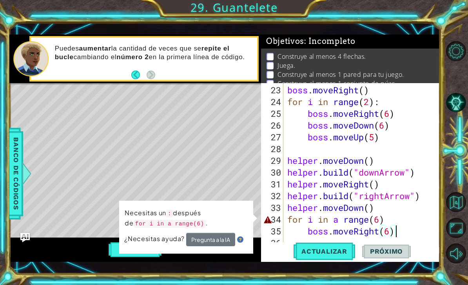
click at [220, 237] on button "Pregunta a la IA" at bounding box center [210, 240] width 49 height 14
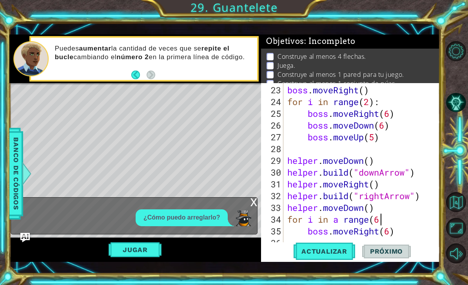
scroll to position [0, 4]
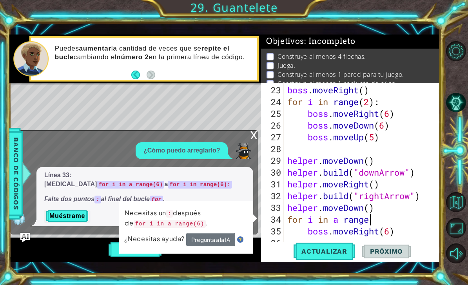
click at [339, 253] on span "Actualizar" at bounding box center [325, 252] width 62 height 8
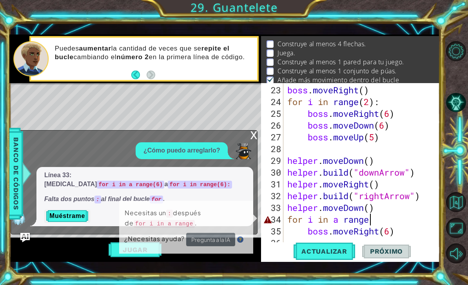
scroll to position [14, 0]
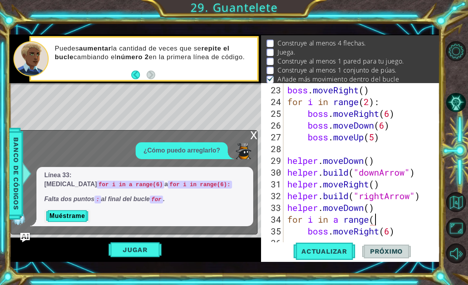
type textarea "for i in a range()"
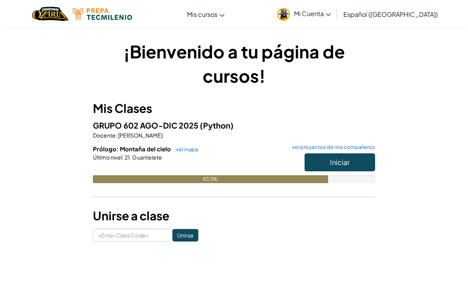
click at [339, 163] on span "Iniciar" at bounding box center [340, 162] width 20 height 9
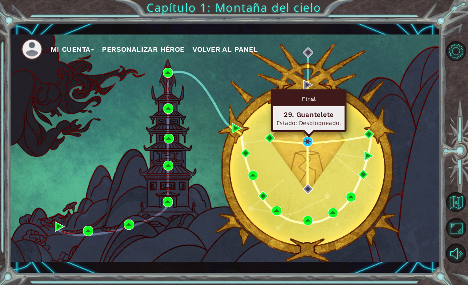
click at [299, 131] on div "Final 29. Guantelete Estado: Desbloqueado." at bounding box center [308, 110] width 75 height 43
click at [304, 115] on div "29. Guantelete" at bounding box center [309, 114] width 64 height 9
click at [317, 118] on div "29. Guantelete" at bounding box center [309, 114] width 64 height 9
click at [308, 115] on div "29. Guantelete" at bounding box center [309, 114] width 64 height 9
click at [304, 145] on img at bounding box center [308, 142] width 10 height 10
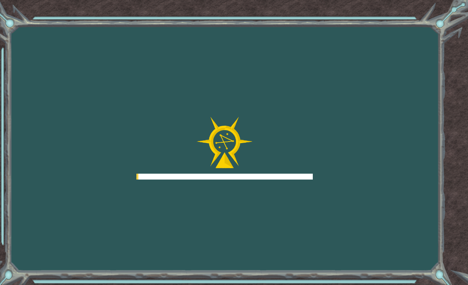
click at [294, 123] on div at bounding box center [225, 148] width 177 height 63
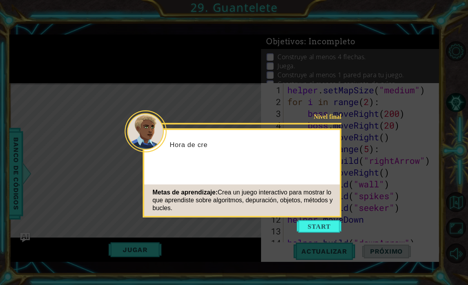
scroll to position [271, 0]
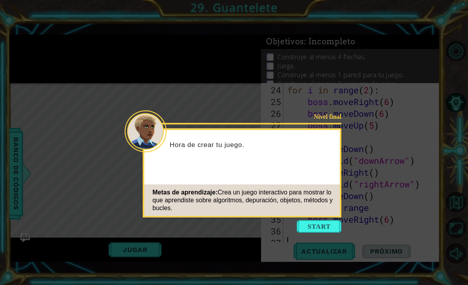
click at [310, 225] on button "Start" at bounding box center [319, 226] width 45 height 13
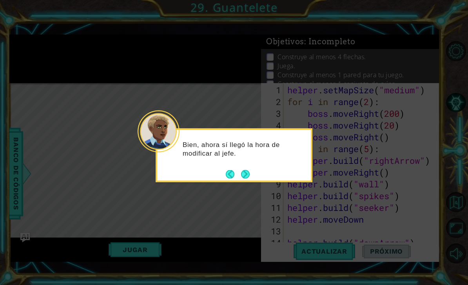
click at [250, 173] on button "Next" at bounding box center [245, 174] width 9 height 9
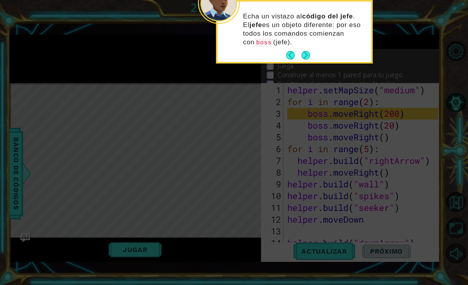
click at [310, 58] on button "Next" at bounding box center [306, 55] width 9 height 9
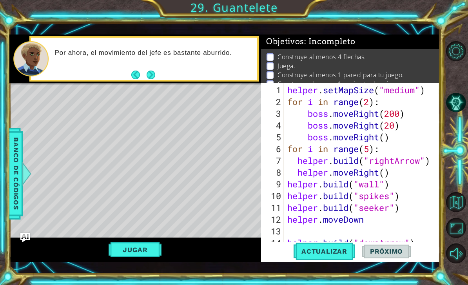
click at [337, 253] on span "Actualizar" at bounding box center [325, 252] width 62 height 8
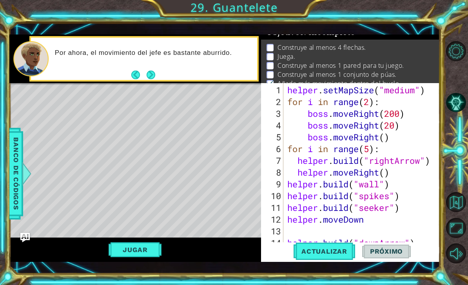
scroll to position [14, 0]
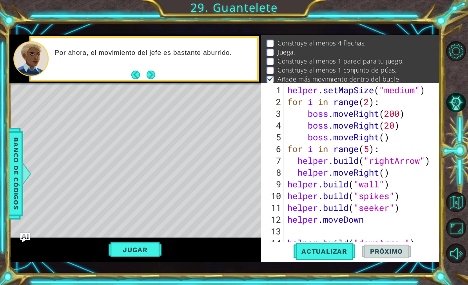
click at [341, 253] on span "Actualizar" at bounding box center [325, 252] width 62 height 8
click at [147, 253] on button "Jugar" at bounding box center [135, 249] width 53 height 15
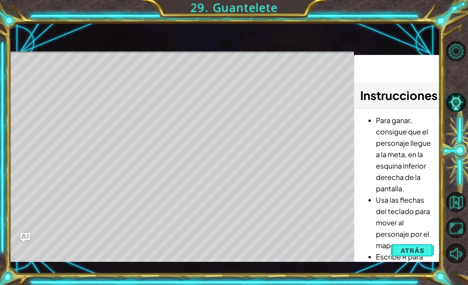
click at [415, 246] on button "Atrás" at bounding box center [413, 251] width 44 height 16
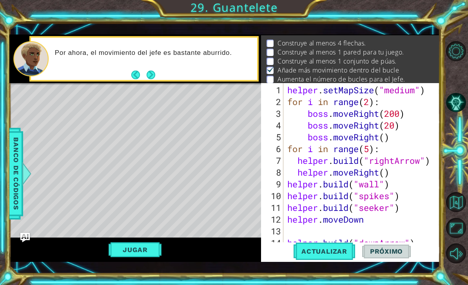
click at [338, 251] on span "Actualizar" at bounding box center [325, 252] width 62 height 8
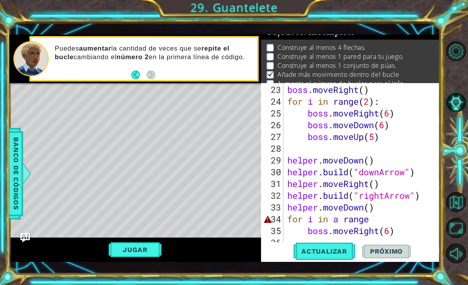
scroll to position [271, 0]
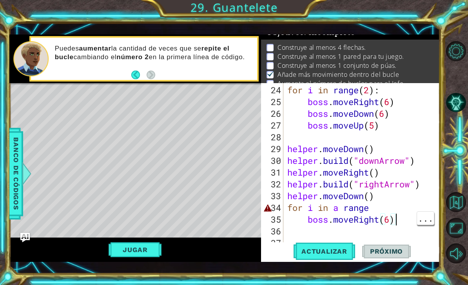
click at [346, 253] on span "Actualizar" at bounding box center [325, 252] width 62 height 8
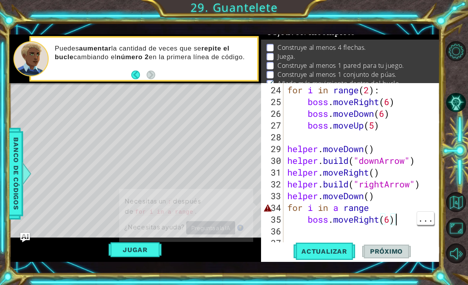
click at [343, 256] on button "Actualizar" at bounding box center [325, 251] width 62 height 18
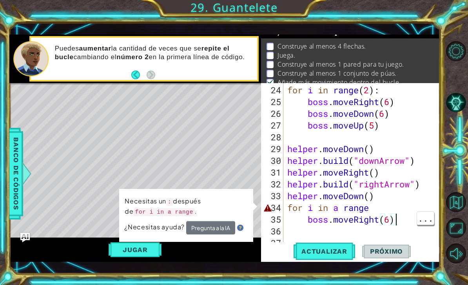
click at [342, 255] on span "Actualizar" at bounding box center [325, 252] width 62 height 8
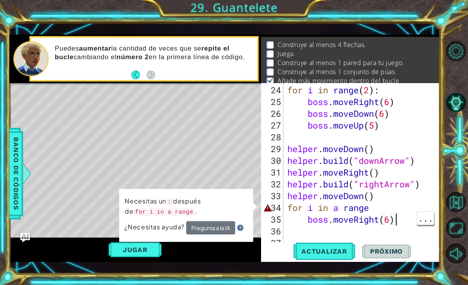
scroll to position [14, 0]
click at [386, 209] on div "for i in range ( 2 ) : boss . moveRight ( 6 ) boss . moveDown ( 6 ) boss . move…" at bounding box center [364, 178] width 157 height 188
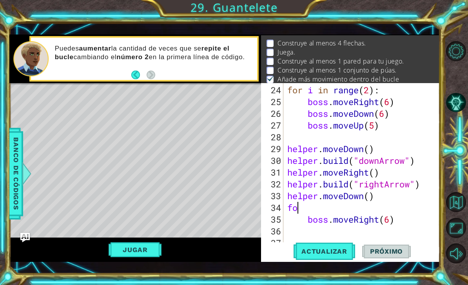
type textarea "f"
click at [309, 255] on span "Actualizar" at bounding box center [325, 252] width 62 height 8
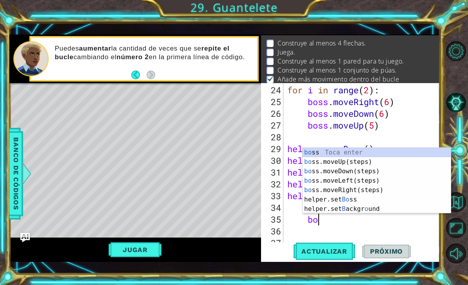
type textarea "b"
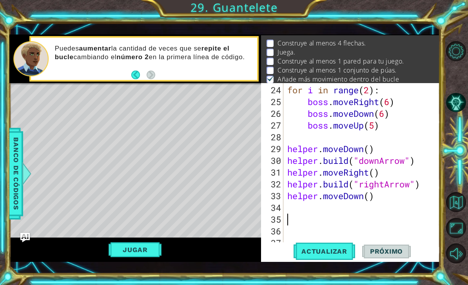
click at [313, 249] on span "Actualizar" at bounding box center [325, 252] width 62 height 8
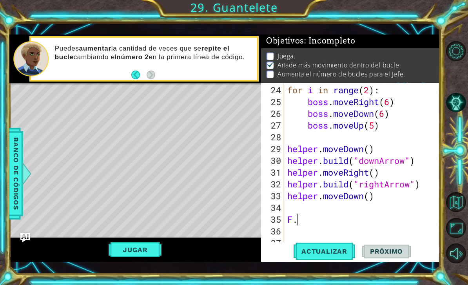
scroll to position [3, 0]
type textarea "F"
click at [160, 257] on button "Jugar" at bounding box center [135, 249] width 53 height 15
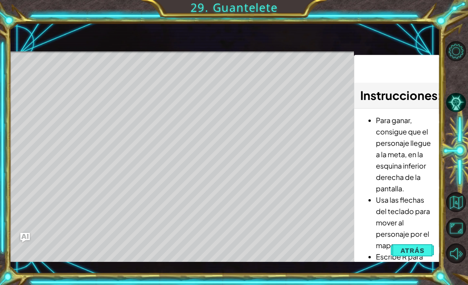
click at [155, 274] on div "1 ההההההההההההההההההההההההההההההההההההההההההההההההההההההההההההההההההההההההההההה…" at bounding box center [224, 148] width 431 height 251
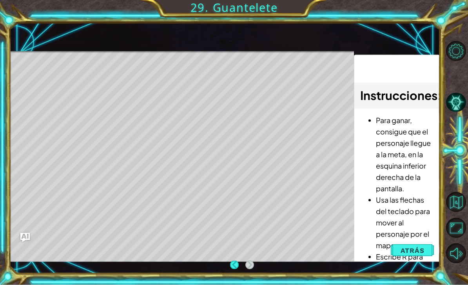
scroll to position [25, 0]
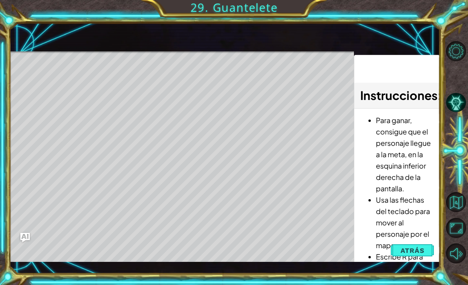
click at [23, 235] on img "Ask AI" at bounding box center [24, 237] width 9 height 9
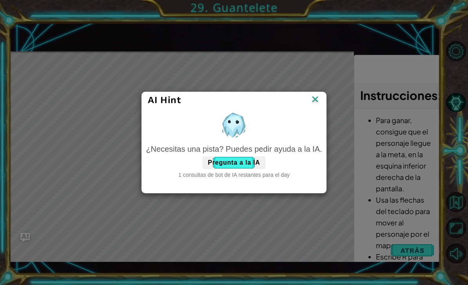
click at [233, 159] on button "Pregunta a la IA" at bounding box center [234, 163] width 62 height 13
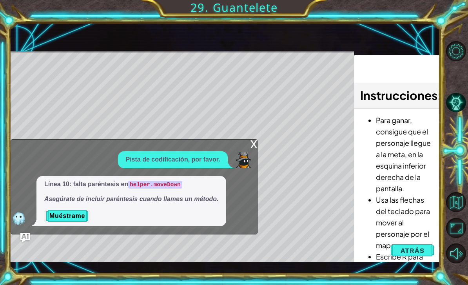
click at [254, 143] on div "x" at bounding box center [253, 144] width 7 height 8
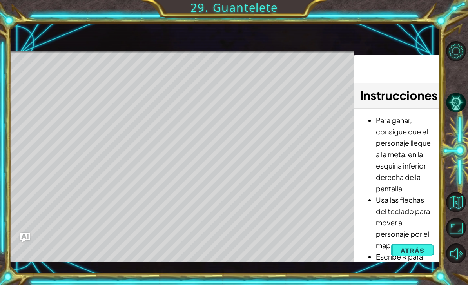
click at [417, 251] on span "Atrás" at bounding box center [413, 251] width 24 height 8
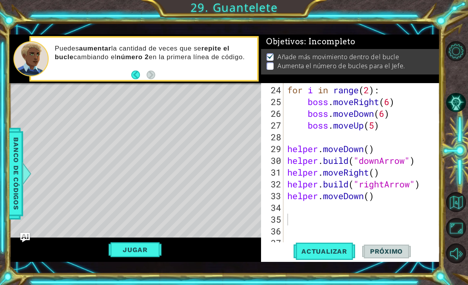
click at [330, 254] on span "Actualizar" at bounding box center [325, 252] width 62 height 8
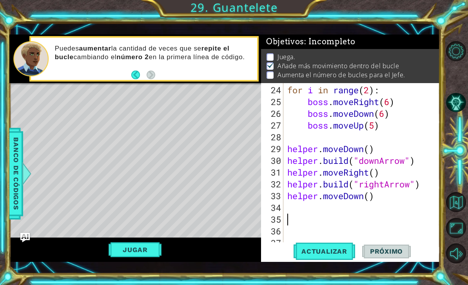
click at [228, 260] on div "Jugar" at bounding box center [135, 250] width 252 height 24
click at [313, 253] on span "Actualizar" at bounding box center [325, 252] width 62 height 8
